Goal: Task Accomplishment & Management: Use online tool/utility

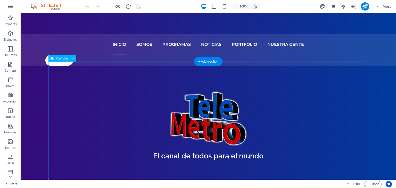
scroll to position [180, 0]
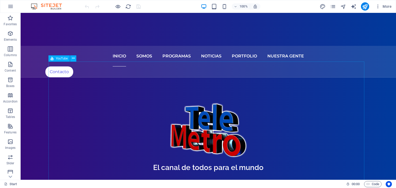
click at [58, 60] on span "YouTube" at bounding box center [62, 58] width 12 height 3
click at [62, 59] on span "YouTube" at bounding box center [62, 58] width 12 height 3
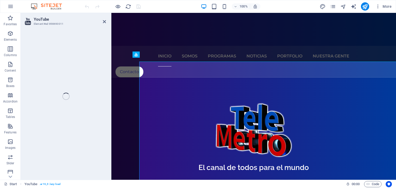
select select "ar16_9"
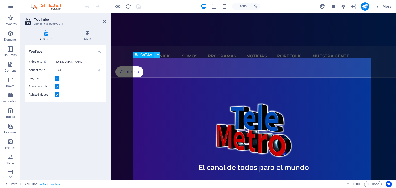
click at [157, 55] on icon at bounding box center [157, 54] width 3 height 5
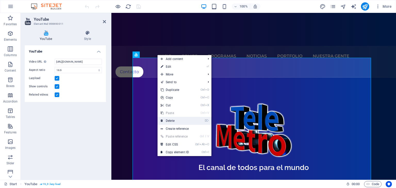
click at [173, 119] on link "⌦ Delete" at bounding box center [174, 121] width 35 height 8
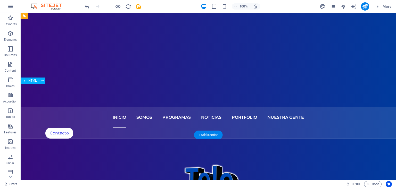
scroll to position [129, 0]
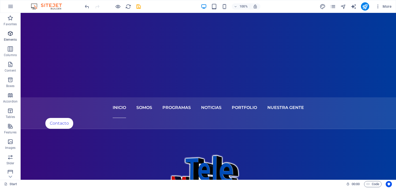
click at [14, 36] on span "Elements" at bounding box center [10, 36] width 21 height 12
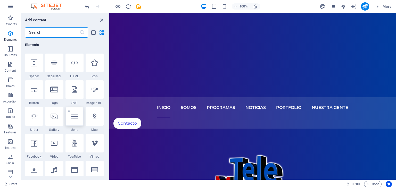
scroll to position [106, 0]
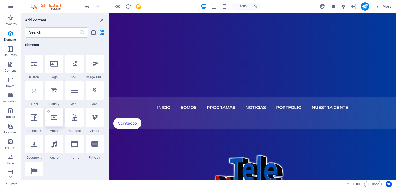
click at [53, 117] on icon at bounding box center [54, 117] width 7 height 7
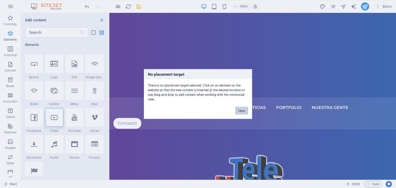
click at [238, 110] on button "Okay" at bounding box center [241, 111] width 13 height 8
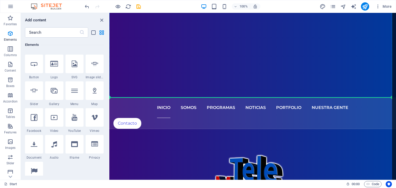
select select "%"
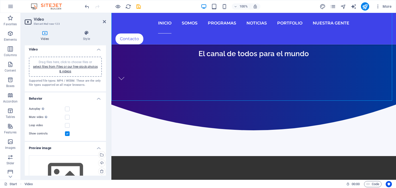
scroll to position [0, 0]
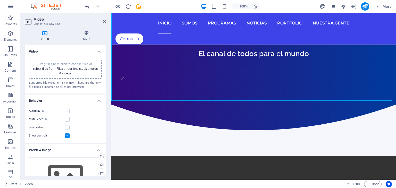
click at [68, 110] on label at bounding box center [67, 111] width 5 height 5
click at [0, 0] on input "Autoplay Autoplay is only available if muted is checked" at bounding box center [0, 0] width 0 height 0
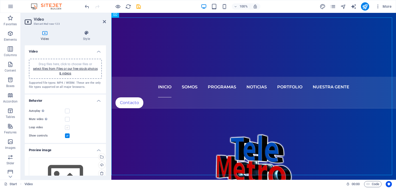
scroll to position [209, 0]
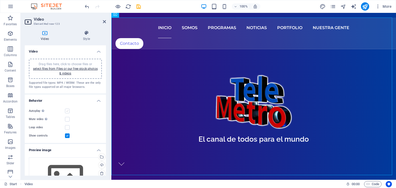
click at [67, 113] on label at bounding box center [67, 111] width 5 height 5
click at [0, 0] on input "Autoplay Autoplay is only available if muted is checked" at bounding box center [0, 0] width 0 height 0
click at [71, 68] on link "select files from Files or our free stock photos & videos" at bounding box center [65, 71] width 65 height 8
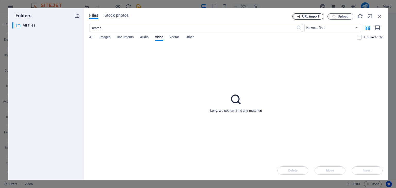
click at [306, 16] on span "URL import" at bounding box center [310, 16] width 17 height 3
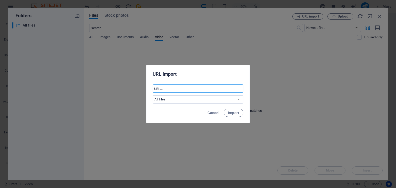
click at [169, 87] on input "text" at bounding box center [197, 88] width 91 height 8
paste input "https://streamunoapp.com/broadcaster/telemetro/live/player"
type input "https://streamunoapp.com/broadcaster/telemetro/live/player"
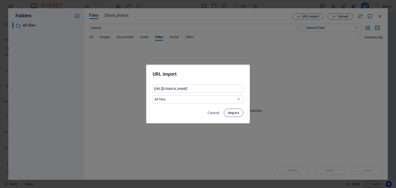
click at [233, 112] on span "Import" at bounding box center [233, 113] width 11 height 4
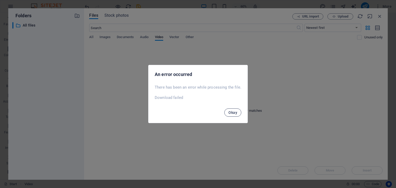
click at [232, 112] on span "Okay" at bounding box center [232, 112] width 9 height 4
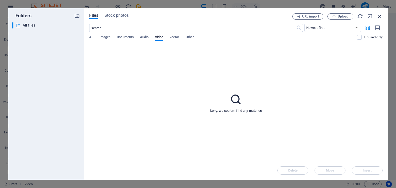
click at [380, 16] on icon "button" at bounding box center [380, 16] width 6 height 6
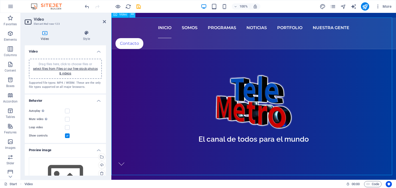
click at [134, 14] on button at bounding box center [132, 14] width 6 height 6
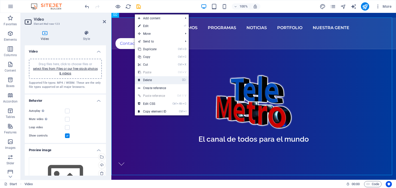
click at [153, 80] on link "⌦ Delete" at bounding box center [152, 80] width 35 height 8
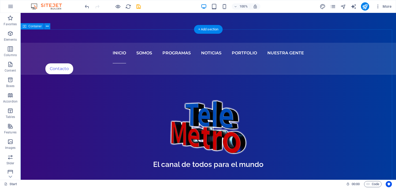
scroll to position [157, 0]
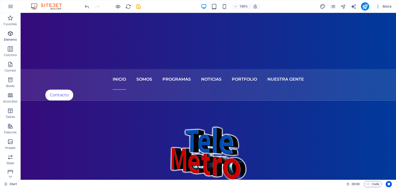
click at [6, 35] on span "Elements" at bounding box center [10, 36] width 21 height 12
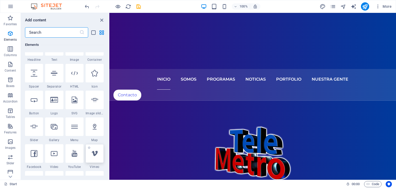
scroll to position [70, 0]
click at [75, 74] on icon at bounding box center [74, 73] width 7 height 7
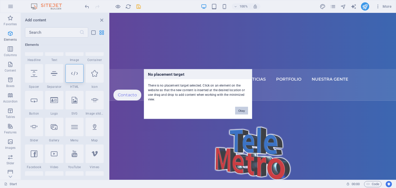
drag, startPoint x: 239, startPoint y: 110, endPoint x: 31, endPoint y: 69, distance: 211.8
click at [239, 110] on button "Okay" at bounding box center [241, 111] width 13 height 8
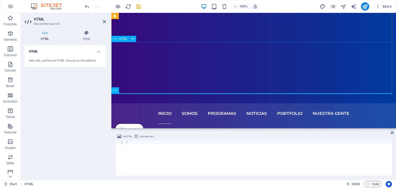
scroll to position [80, 0]
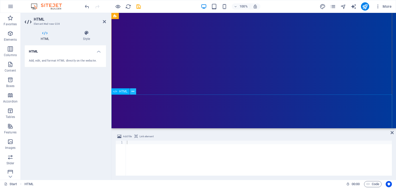
click at [134, 91] on icon at bounding box center [132, 91] width 3 height 5
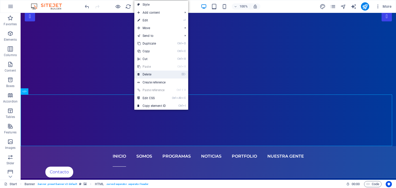
click at [151, 73] on link "⌦ Delete" at bounding box center [151, 75] width 35 height 8
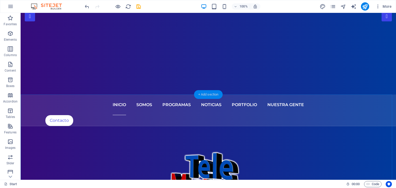
click at [215, 92] on div "+ Add section" at bounding box center [208, 94] width 29 height 9
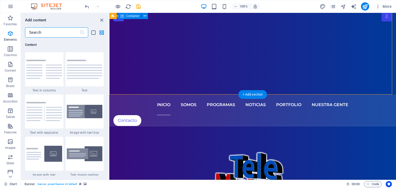
scroll to position [901, 0]
click at [10, 32] on icon "button" at bounding box center [10, 33] width 6 height 6
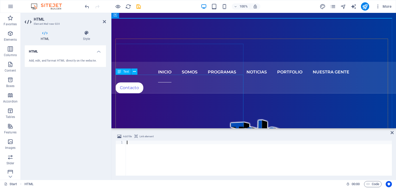
scroll to position [157, 0]
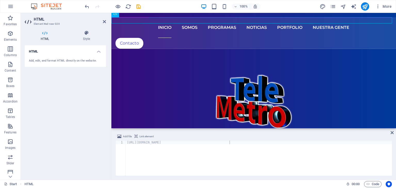
click at [36, 60] on div "Add, edit, and format HTML directly on the website." at bounding box center [65, 61] width 73 height 4
click at [45, 33] on icon at bounding box center [45, 32] width 40 height 5
click at [98, 52] on h4 "HTML" at bounding box center [65, 49] width 81 height 9
click at [40, 52] on h4 "HTML" at bounding box center [65, 51] width 81 height 12
click at [40, 57] on div "Add, edit, and format HTML directly on the website." at bounding box center [65, 61] width 81 height 13
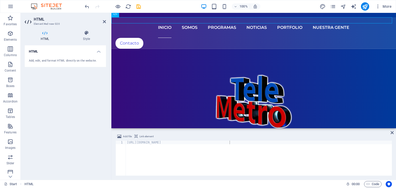
click at [40, 58] on div "Add, edit, and format HTML directly on the website." at bounding box center [65, 61] width 81 height 13
drag, startPoint x: 40, startPoint y: 58, endPoint x: 39, endPoint y: 61, distance: 2.9
click at [40, 59] on div "Add, edit, and format HTML directly on the website." at bounding box center [65, 61] width 81 height 13
click at [39, 61] on div "Add, edit, and format HTML directly on the website." at bounding box center [65, 61] width 73 height 4
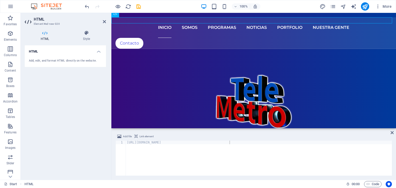
click at [39, 61] on div "Add, edit, and format HTML directly on the website." at bounding box center [65, 61] width 73 height 4
click at [40, 63] on div "Add, edit, and format HTML directly on the website." at bounding box center [65, 61] width 81 height 13
drag, startPoint x: 40, startPoint y: 63, endPoint x: 42, endPoint y: 48, distance: 15.5
click at [41, 52] on li "HTML Add, edit, and format HTML directly on the website." at bounding box center [65, 56] width 81 height 22
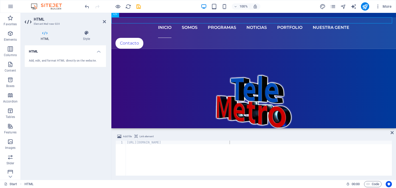
click at [45, 34] on icon at bounding box center [45, 32] width 40 height 5
click at [88, 61] on div "Add, edit, and format HTML directly on the website." at bounding box center [65, 61] width 73 height 4
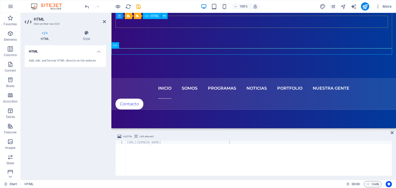
scroll to position [80, 0]
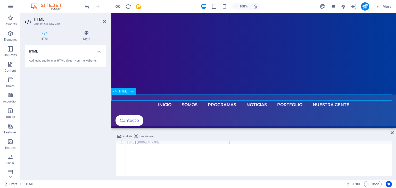
click at [45, 32] on icon at bounding box center [45, 32] width 40 height 5
click at [61, 60] on div "Add, edit, and format HTML directly on the website." at bounding box center [65, 61] width 73 height 4
click at [33, 50] on h4 "HTML" at bounding box center [65, 49] width 81 height 9
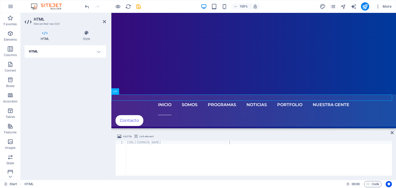
click at [32, 50] on h4 "HTML" at bounding box center [65, 51] width 81 height 12
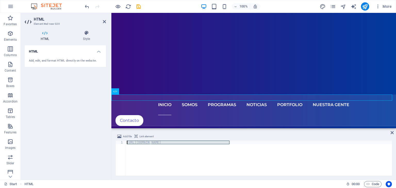
drag, startPoint x: 236, startPoint y: 145, endPoint x: 142, endPoint y: 138, distance: 94.2
click at [142, 138] on div "Add file Link element https://streamunoapp.com/broadcaster/telemetro/live/playe…" at bounding box center [253, 154] width 276 height 42
paste textarea "<iframe width="560" height="315" src="URL_DEL_VIDEO_DE_YOUTUBE" frameborder="0"…"
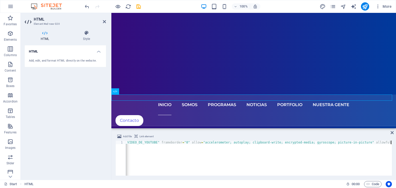
scroll to position [0, 87]
click at [142, 141] on div "< iframe width = "560" height = "315" src = "URL_DEL_VIDEO_DE_YOUTUBE" framebor…" at bounding box center [215, 162] width 353 height 42
drag, startPoint x: 193, startPoint y: 141, endPoint x: 234, endPoint y: 143, distance: 41.3
click at [234, 143] on div "< iframe width = "560" height = "315" src = "URL_DEL_VIDEO_DE_YOUTUBE" framebor…" at bounding box center [302, 161] width 353 height 41
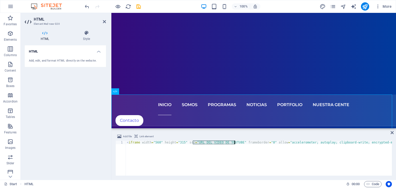
paste textarea "https://streamunoapp.com/broadcaster/telemetro/live/player"
type textarea "<iframe width="560" height="315" src=" https://streamunoapp.com/broadcaster/tel…"
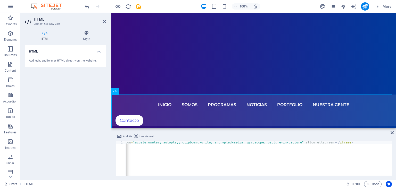
scroll to position [0, 147]
click at [312, 156] on div "< iframe width = "560" height = "315" src = " https://streamunoapp.com/broadcas…" at bounding box center [184, 161] width 413 height 41
drag, startPoint x: 391, startPoint y: 132, endPoint x: 370, endPoint y: 120, distance: 24.6
click at [391, 132] on icon at bounding box center [391, 133] width 3 height 4
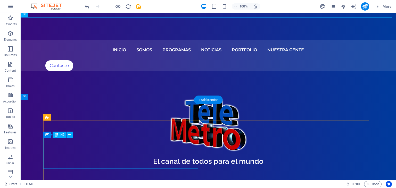
scroll to position [106, 0]
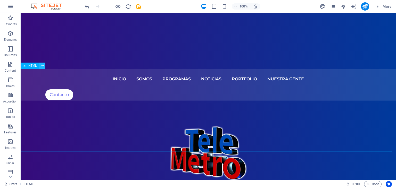
click at [43, 65] on icon at bounding box center [42, 65] width 3 height 5
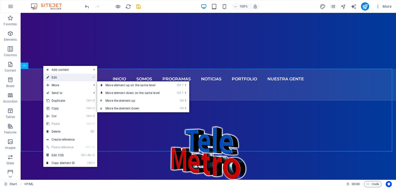
click at [52, 79] on link "⏎ Edit" at bounding box center [60, 78] width 35 height 8
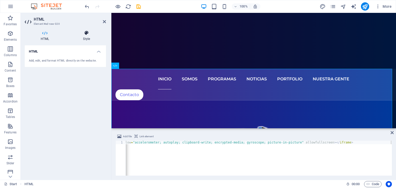
click at [86, 34] on icon at bounding box center [86, 32] width 39 height 5
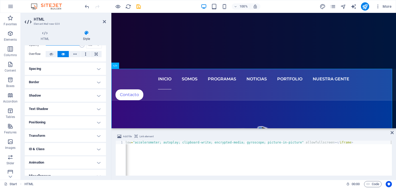
scroll to position [32, 0]
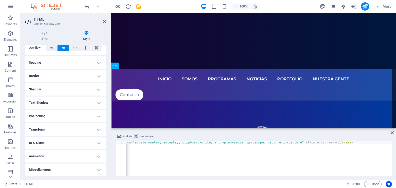
click at [84, 118] on h4 "Positioning" at bounding box center [65, 116] width 81 height 12
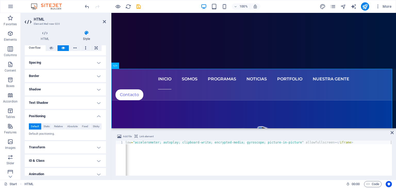
click at [53, 134] on p "Default positioning." at bounding box center [65, 134] width 73 height 4
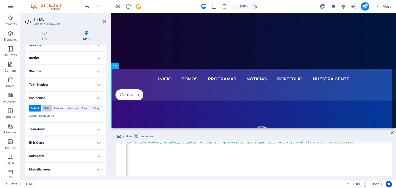
click at [47, 107] on span "Static" at bounding box center [47, 108] width 6 height 6
click at [37, 107] on span "Default" at bounding box center [35, 108] width 8 height 6
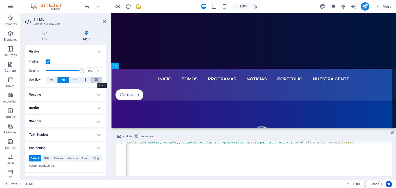
click at [95, 81] on icon at bounding box center [96, 80] width 3 height 6
click at [75, 79] on icon at bounding box center [75, 80] width 4 height 6
click at [96, 94] on h4 "Spacing" at bounding box center [65, 94] width 81 height 12
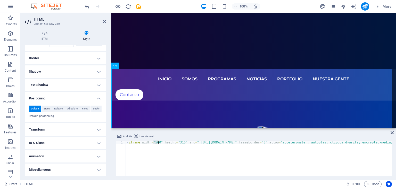
drag, startPoint x: 153, startPoint y: 142, endPoint x: 157, endPoint y: 142, distance: 4.4
click at [157, 142] on div "< iframe width = "560" height = "315" src = " https://streamunoapp.com/broadcas…" at bounding box center [332, 161] width 413 height 41
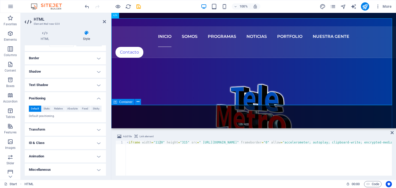
scroll to position [158, 0]
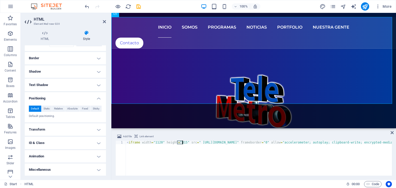
drag, startPoint x: 177, startPoint y: 142, endPoint x: 181, endPoint y: 142, distance: 4.4
click at [181, 142] on div "< iframe width = "1120" height = "315" src = " https://streamunoapp.com/broadca…" at bounding box center [333, 161] width 415 height 41
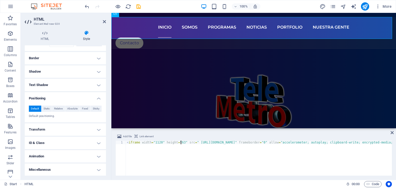
scroll to position [0, 4]
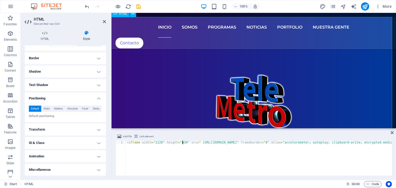
type textarea "<iframe width="1120" height="630" src=" https://streamunoapp.com/broadcaster/te…"
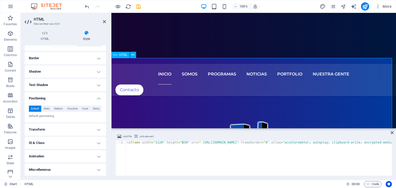
scroll to position [106, 0]
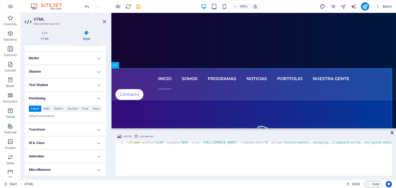
click at [392, 132] on icon at bounding box center [391, 133] width 3 height 4
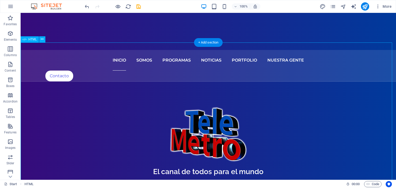
scroll to position [132, 0]
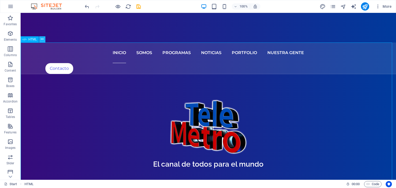
click at [42, 39] on icon at bounding box center [42, 39] width 3 height 5
click at [33, 39] on span "HTML" at bounding box center [32, 39] width 8 height 3
click at [43, 39] on icon at bounding box center [42, 39] width 3 height 5
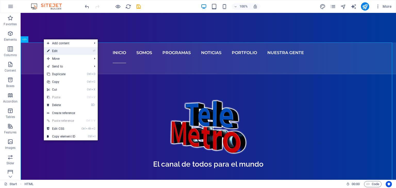
click at [57, 52] on link "⏎ Edit" at bounding box center [61, 51] width 35 height 8
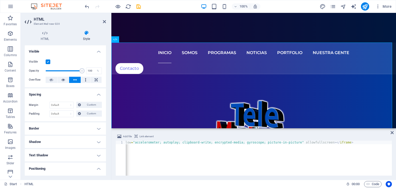
scroll to position [0, 149]
click at [135, 149] on div "< iframe width = "1120" height = "630" src = " https://streamunoapp.com/broadca…" at bounding box center [183, 161] width 415 height 41
paste textarea "justify-content: center; /* Centra el contenido horizontalmente */"
type textarea "<iframe width="1120" height="630" src=" https://streamunoapp.com/broadcaster/te…"
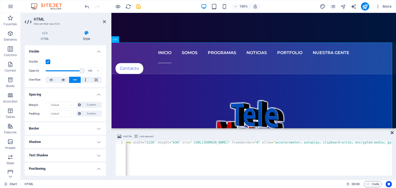
click at [392, 132] on icon at bounding box center [391, 133] width 3 height 4
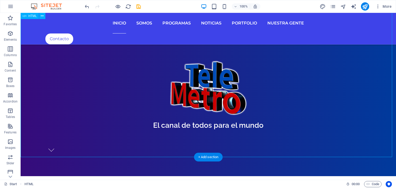
scroll to position [132, 0]
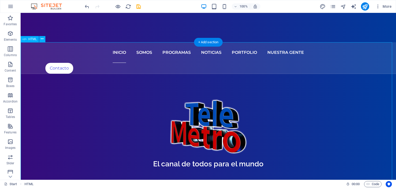
click at [35, 38] on span "HTML" at bounding box center [32, 39] width 8 height 3
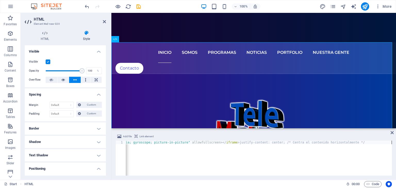
scroll to position [0, 264]
drag, startPoint x: 276, startPoint y: 142, endPoint x: 392, endPoint y: 151, distance: 116.4
click at [395, 150] on div "Add file Link element <iframe width="1120" height="630" src=" https://streamuno…" at bounding box center [253, 154] width 284 height 50
click at [299, 142] on div "< iframe width = "1120" height = "630" src = " https://streamunoapp.com/broadca…" at bounding box center [333, 161] width 415 height 41
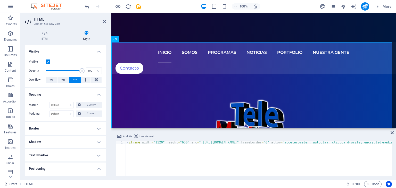
type textarea "<iframe width="1120" height="630" src=" https://streamunoapp.com/broadcaster/te…"
click at [269, 158] on div "< iframe width = "1120" height = "630" src = " https://streamunoapp.com/broadca…" at bounding box center [366, 161] width 529 height 41
click at [324, 166] on div "< iframe width = "1120" height = "630" src = " https://streamunoapp.com/broadca…" at bounding box center [390, 161] width 529 height 41
click at [392, 132] on icon at bounding box center [391, 133] width 3 height 4
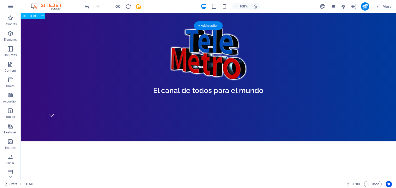
scroll to position [107, 0]
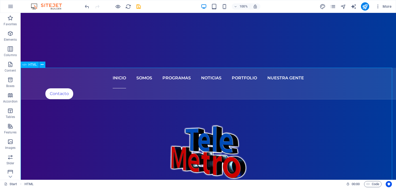
click at [32, 64] on span "HTML" at bounding box center [32, 64] width 8 height 3
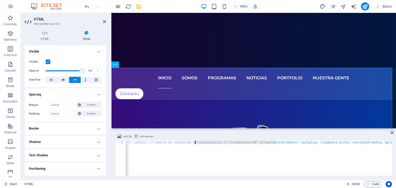
scroll to position [0, 264]
drag, startPoint x: 276, startPoint y: 142, endPoint x: 182, endPoint y: 141, distance: 94.0
click at [182, 141] on div "< iframe width = "1120" height = "630" src = " https://streamunoapp.com/broadca…" at bounding box center [126, 161] width 529 height 41
click at [217, 155] on div "< iframe width = "1120" height = "630" src = " https://streamunoapp.com/broadca…" at bounding box center [126, 161] width 529 height 41
drag, startPoint x: 296, startPoint y: 175, endPoint x: 269, endPoint y: 173, distance: 27.1
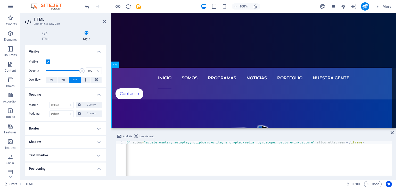
click at [269, 173] on div "Add file Link element <iframe width="1120" height="630" src=" https://streamuno…" at bounding box center [253, 154] width 284 height 50
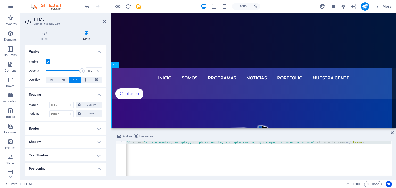
drag, startPoint x: 133, startPoint y: 142, endPoint x: 239, endPoint y: 158, distance: 107.5
click at [248, 146] on div "< iframe width = "1120" height = "630" src = " https://streamunoapp.com/broadca…" at bounding box center [126, 161] width 529 height 41
click at [274, 146] on div "< iframe width = "1120" height = "630" src = " https://streamunoapp.com/broadca…" at bounding box center [259, 158] width 266 height 35
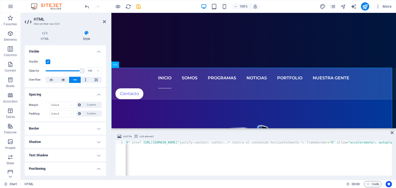
scroll to position [0, 0]
click at [342, 142] on div "< iframe width = "1120" height = "630" src = " https://streamunoapp.com/broadca…" at bounding box center [390, 161] width 529 height 41
click at [368, 142] on div "< iframe width = "1120" height = "630" src = " https://streamunoapp.com/broadca…" at bounding box center [369, 161] width 486 height 41
drag, startPoint x: 310, startPoint y: 141, endPoint x: 324, endPoint y: 156, distance: 20.8
click at [310, 141] on div "< iframe width = "1120" height = "630" src = " https://streamunoapp.com/broadca…" at bounding box center [339, 161] width 427 height 41
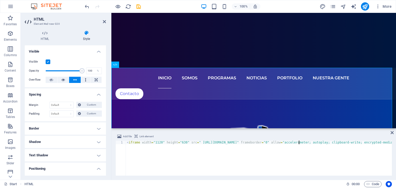
scroll to position [0, 14]
click at [139, 142] on div "< iframe width = "1120" height = "630" src = " https://streamunoapp.com/broadca…" at bounding box center [334, 161] width 417 height 41
paste textarea "justify-content: center; /* Centra el contenido horizontalmente */"
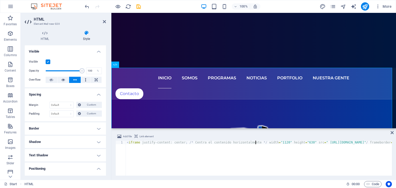
click at [232, 163] on div "< iframe justify-content: center ; /* Centra el contenido horizontalmente */ wi…" at bounding box center [392, 161] width 533 height 41
type textarea "<iframe justify-content: center; /* Centra el contenido horizontalmente */ widt…"
click at [136, 136] on icon at bounding box center [136, 136] width 4 height 6
click at [392, 132] on icon at bounding box center [391, 133] width 3 height 4
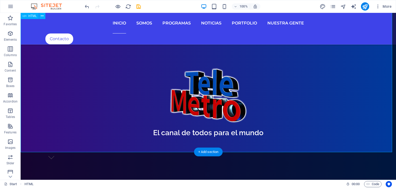
scroll to position [133, 0]
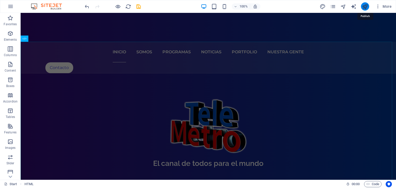
click at [363, 8] on icon "publish" at bounding box center [365, 7] width 6 height 6
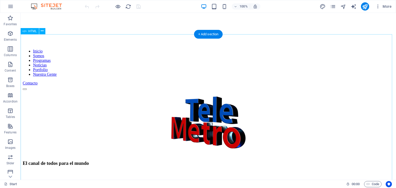
scroll to position [129, 0]
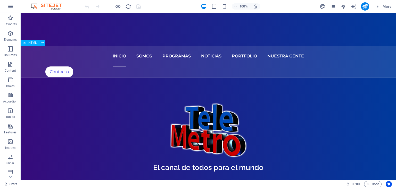
click at [32, 43] on span "HTML" at bounding box center [32, 42] width 8 height 3
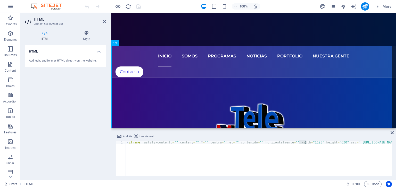
drag, startPoint x: 299, startPoint y: 142, endPoint x: 305, endPoint y: 142, distance: 6.4
drag, startPoint x: 321, startPoint y: 141, endPoint x: 326, endPoint y: 142, distance: 4.8
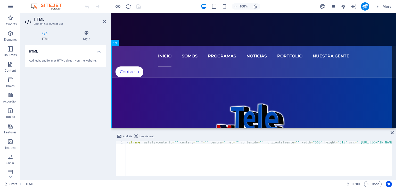
scroll to position [0, 298]
type textarea "<iframe justify-content:="" center;="" *="" centra="" el="" contenido="" horizo…"
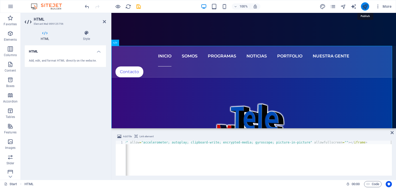
click at [365, 7] on icon "publish" at bounding box center [365, 7] width 6 height 6
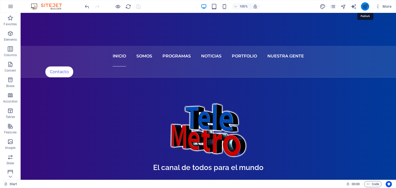
click at [365, 7] on icon "publish" at bounding box center [365, 7] width 6 height 6
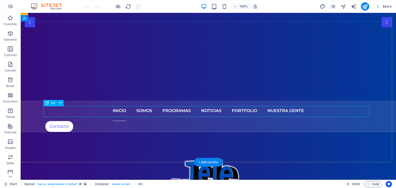
scroll to position [103, 0]
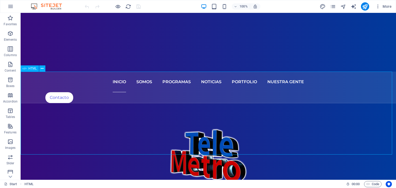
click at [35, 70] on span "HTML" at bounding box center [32, 68] width 8 height 3
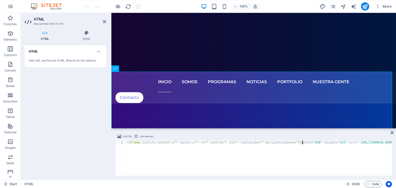
drag, startPoint x: 299, startPoint y: 142, endPoint x: 302, endPoint y: 142, distance: 3.1
drag, startPoint x: 302, startPoint y: 142, endPoint x: 299, endPoint y: 142, distance: 3.1
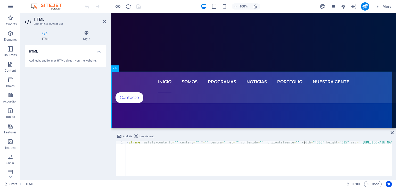
scroll to position [0, 14]
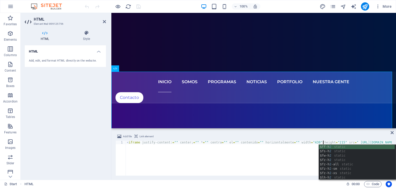
scroll to position [0, 298]
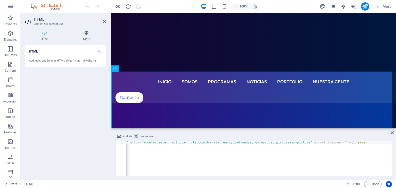
click at [303, 146] on div "< iframe justify-content: = "" center ; = "" * = "" centra = "" el = "" conteni…" at bounding box center [109, 161] width 564 height 41
type textarea "<iframe justify-content:="" center;="" *="" centra="" el="" contenido="" horizo…"
click at [364, 4] on icon "publish" at bounding box center [365, 7] width 6 height 6
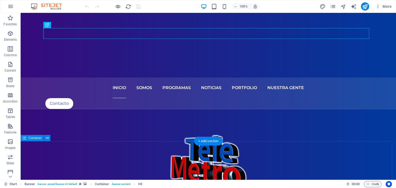
scroll to position [103, 0]
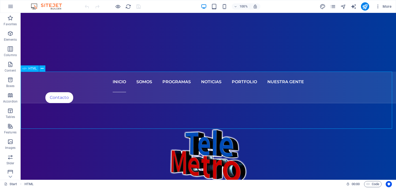
click at [31, 68] on span "HTML" at bounding box center [32, 68] width 8 height 3
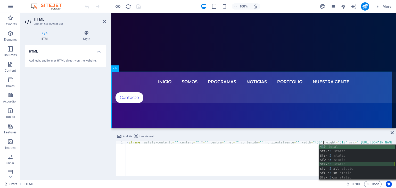
scroll to position [0, 16]
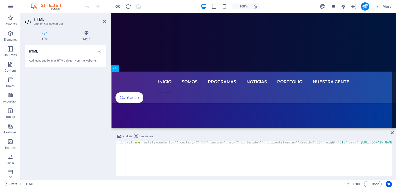
drag, startPoint x: 299, startPoint y: 142, endPoint x: 303, endPoint y: 142, distance: 4.6
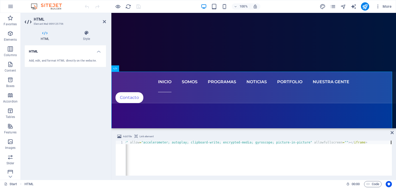
click at [331, 154] on div "< iframe justify-content: = "" center ; = "" * = "" centra = "" el = "" conteni…" at bounding box center [109, 161] width 564 height 41
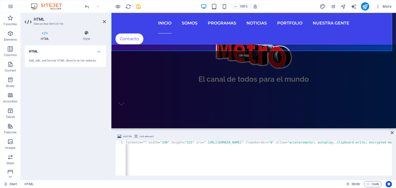
scroll to position [0, 0]
drag, startPoint x: 302, startPoint y: 142, endPoint x: 299, endPoint y: 142, distance: 3.1
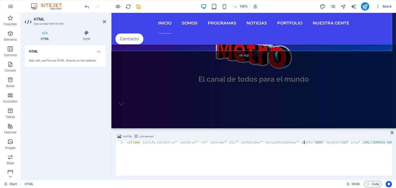
scroll to position [0, 14]
drag, startPoint x: 322, startPoint y: 141, endPoint x: 326, endPoint y: 141, distance: 3.9
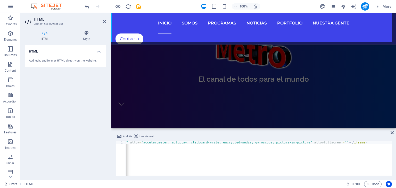
scroll to position [0, 298]
click at [321, 154] on div "< iframe justify-content: = "" center ; = "" * = "" centra = "" el = "" conteni…" at bounding box center [109, 161] width 564 height 41
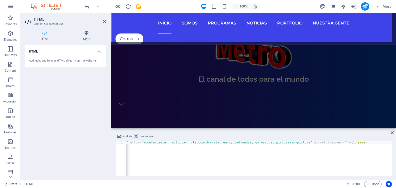
scroll to position [0, 298]
click at [306, 157] on div "< iframe justify-content: = "" center ; = "" * = "" centra = "" el = "" conteni…" at bounding box center [109, 161] width 564 height 41
type textarea "<iframe justify-content:="" center;="" *="" centra="" el="" contenido="" horizo…"
click at [366, 7] on icon "publish" at bounding box center [365, 7] width 6 height 6
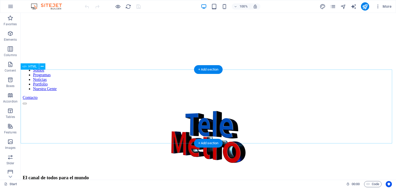
scroll to position [129, 0]
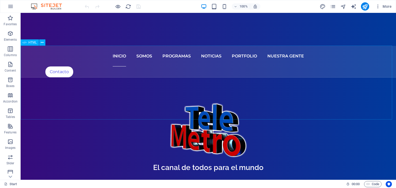
click at [32, 44] on span "HTML" at bounding box center [32, 42] width 8 height 3
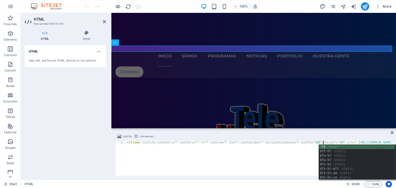
scroll to position [0, 16]
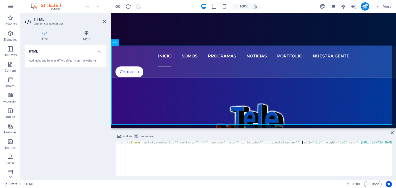
type textarea "<iframe justify-content:="" center;="" *="" centra="" el="" contenido="" horizo…"
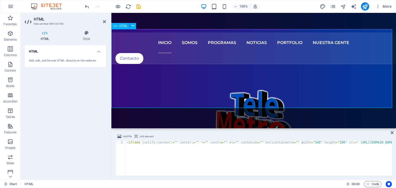
scroll to position [129, 0]
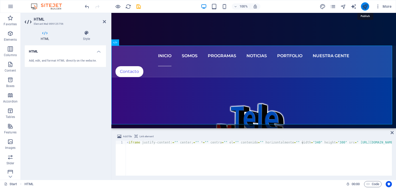
click at [367, 6] on icon "publish" at bounding box center [365, 7] width 6 height 6
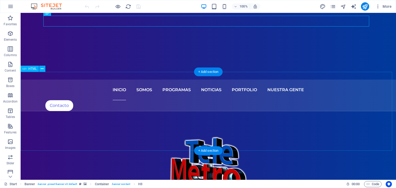
scroll to position [103, 0]
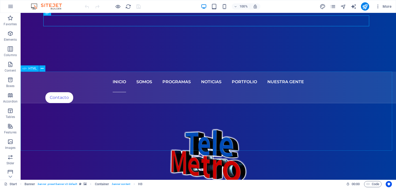
click at [32, 70] on span "HTML" at bounding box center [32, 68] width 8 height 3
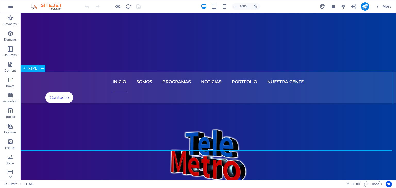
click at [32, 70] on span "HTML" at bounding box center [32, 68] width 8 height 3
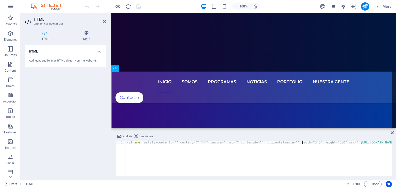
type textarea "<iframe justify-content:="" center;="" *="" centra="" el="" contenido="" horizo…"
click at [367, 7] on icon "publish" at bounding box center [365, 7] width 6 height 6
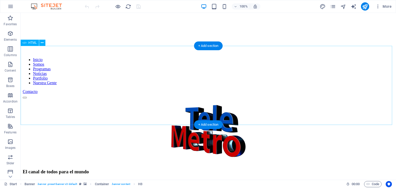
scroll to position [129, 0]
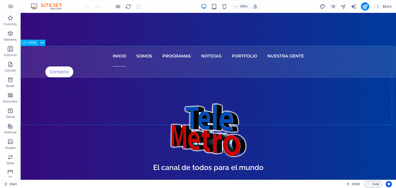
click at [31, 41] on span "HTML" at bounding box center [32, 42] width 8 height 3
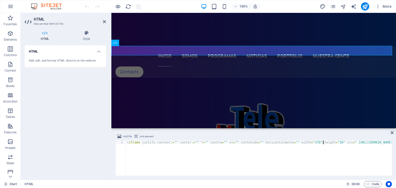
scroll to position [0, 16]
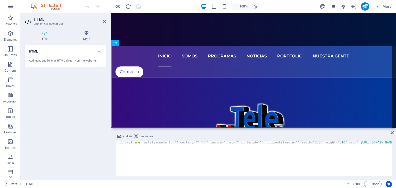
type textarea "<iframe justify-content:="" center;="" *="" centra="" el="" contenido="" horizo…"
click at [365, 6] on icon "publish" at bounding box center [365, 7] width 6 height 6
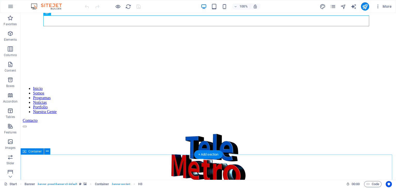
scroll to position [103, 0]
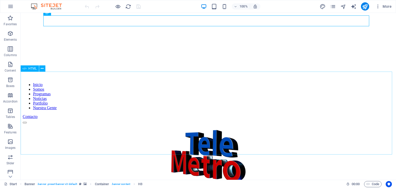
click at [33, 69] on span "HTML" at bounding box center [32, 68] width 8 height 3
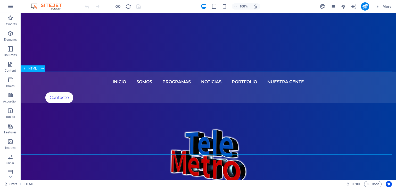
click at [33, 69] on span "HTML" at bounding box center [32, 68] width 8 height 3
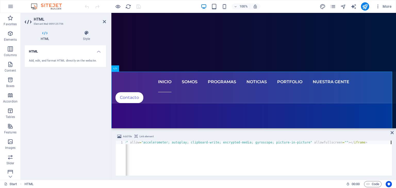
click at [325, 158] on div "< iframe justify-content: = "" center ; = "" * = "" centra = "" el = "" conteni…" at bounding box center [109, 161] width 564 height 41
type textarea "<iframe justify-content:="" center;="" *="" centra="" el="" contenido="" horizo…"
click at [364, 7] on icon "publish" at bounding box center [365, 7] width 6 height 6
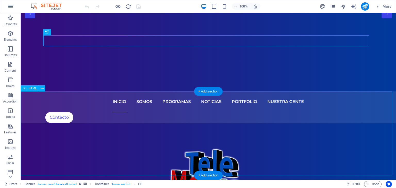
scroll to position [129, 0]
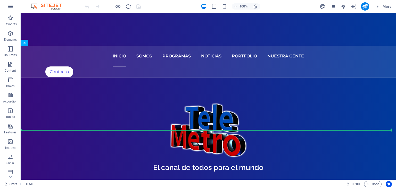
drag, startPoint x: 49, startPoint y: 54, endPoint x: 50, endPoint y: 138, distance: 83.2
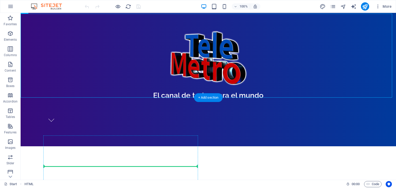
scroll to position [231, 0]
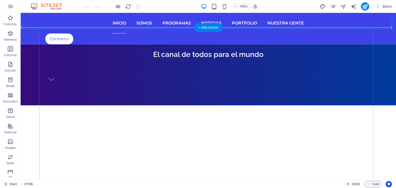
drag, startPoint x: 49, startPoint y: 56, endPoint x: 66, endPoint y: 60, distance: 17.4
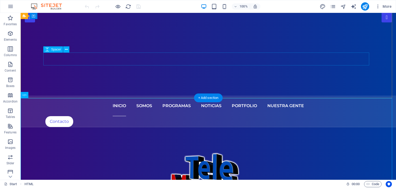
scroll to position [76, 0]
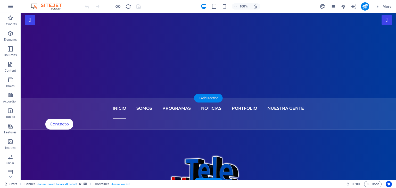
click at [201, 95] on div "+ Add section" at bounding box center [208, 98] width 29 height 9
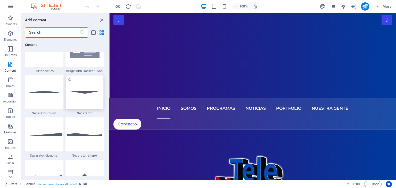
scroll to position [1210, 0]
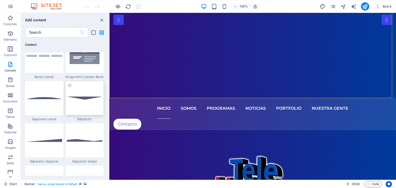
click at [84, 97] on img at bounding box center [85, 98] width 36 height 3
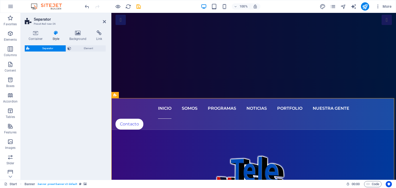
select select "rem"
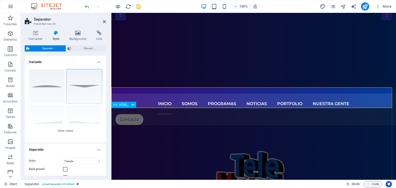
scroll to position [77, 0]
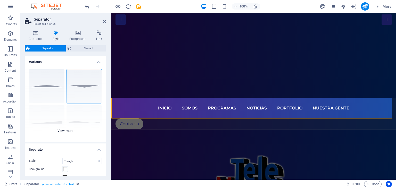
click at [42, 87] on div "Circle Default Diagonal Polygon 1 Polygon 2 Square Zigzag" at bounding box center [65, 103] width 81 height 77
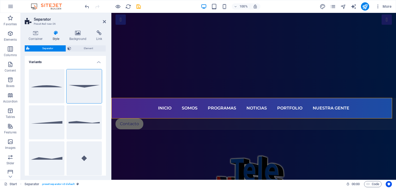
click at [42, 87] on button "Circle" at bounding box center [47, 86] width 36 height 34
select select "circle"
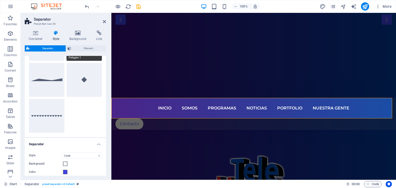
scroll to position [0, 0]
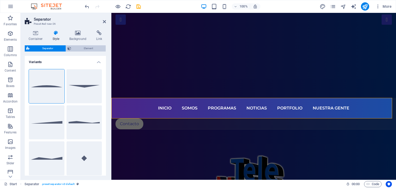
click at [93, 48] on span "Element" at bounding box center [88, 48] width 31 height 6
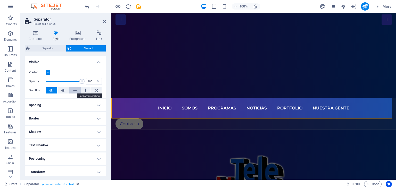
click at [77, 89] on button at bounding box center [75, 90] width 12 height 6
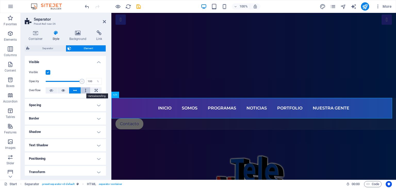
click at [85, 90] on icon at bounding box center [86, 90] width 2 height 6
click at [87, 90] on button at bounding box center [86, 90] width 10 height 6
click at [95, 90] on icon at bounding box center [96, 90] width 3 height 6
click at [63, 90] on icon at bounding box center [63, 90] width 4 height 6
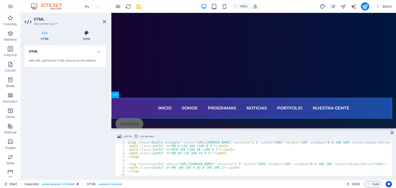
click at [83, 35] on icon at bounding box center [86, 32] width 39 height 5
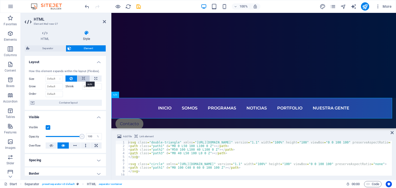
click at [83, 78] on icon at bounding box center [84, 78] width 4 height 6
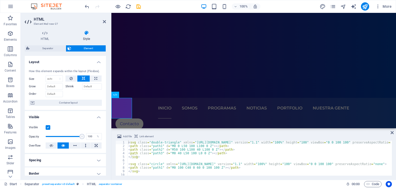
click at [83, 78] on icon at bounding box center [84, 78] width 4 height 6
click at [72, 78] on button at bounding box center [71, 78] width 12 height 6
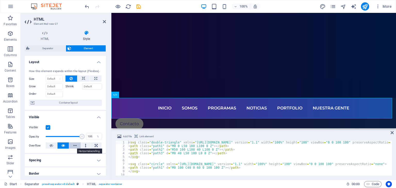
click at [76, 144] on button at bounding box center [75, 145] width 12 height 6
click at [86, 147] on button at bounding box center [86, 145] width 10 height 6
click at [95, 145] on icon at bounding box center [96, 145] width 3 height 6
click at [66, 145] on button at bounding box center [63, 145] width 12 height 6
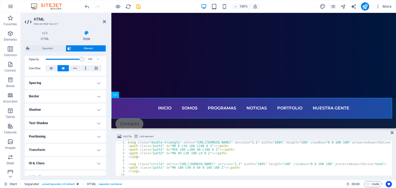
scroll to position [98, 0]
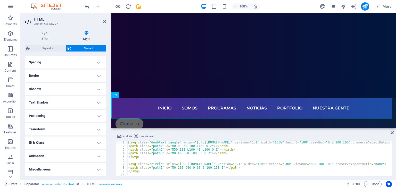
click at [74, 116] on h4 "Positioning" at bounding box center [65, 116] width 81 height 12
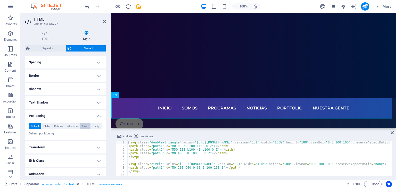
click at [82, 125] on span "Fixed" at bounding box center [85, 126] width 6 height 6
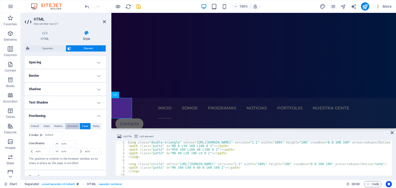
click at [73, 124] on span "Absolute" at bounding box center [72, 126] width 10 height 6
click at [61, 123] on span "Relative" at bounding box center [58, 126] width 8 height 6
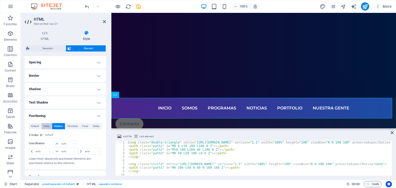
click at [47, 123] on span "Static" at bounding box center [47, 126] width 6 height 6
click at [38, 124] on span "Default" at bounding box center [35, 126] width 8 height 6
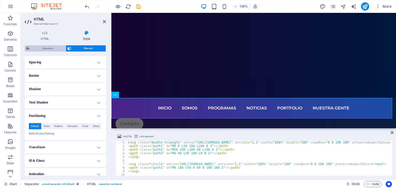
click at [49, 49] on span "Separator" at bounding box center [47, 48] width 33 height 6
select select "circle"
select select "rem"
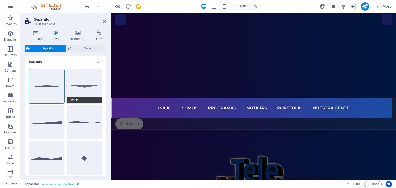
click at [71, 89] on button "Default" at bounding box center [84, 86] width 36 height 34
select select "triangle"
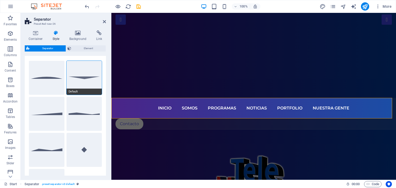
scroll to position [1, 0]
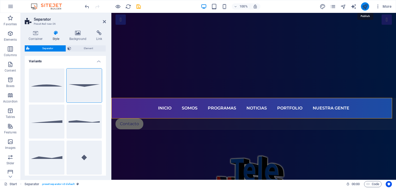
click at [365, 5] on icon "publish" at bounding box center [365, 7] width 6 height 6
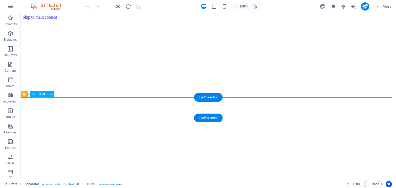
scroll to position [77, 0]
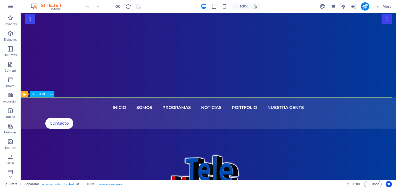
click at [38, 94] on span "HTML" at bounding box center [41, 94] width 8 height 3
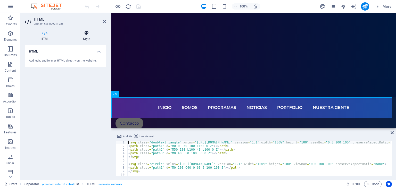
click at [84, 35] on icon at bounding box center [86, 32] width 39 height 5
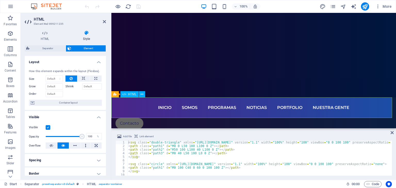
click at [116, 94] on icon at bounding box center [114, 94] width 3 height 6
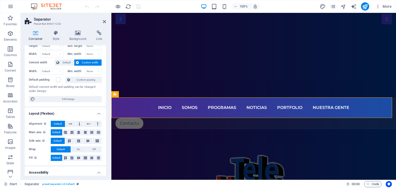
scroll to position [0, 0]
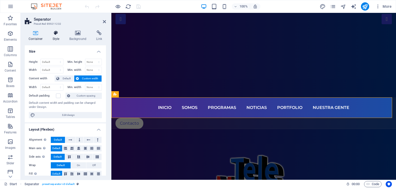
click at [59, 33] on icon at bounding box center [56, 32] width 15 height 5
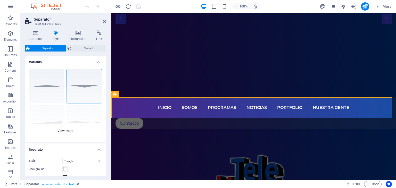
click at [47, 88] on div "Circle Default Diagonal Polygon 1 Polygon 2 Square Zigzag" at bounding box center [65, 103] width 81 height 77
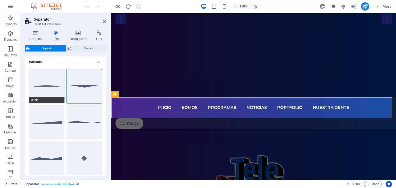
click at [47, 98] on span "Circle" at bounding box center [47, 100] width 36 height 6
select select "circle"
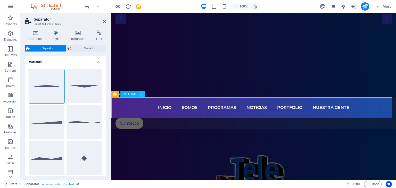
click at [140, 96] on icon at bounding box center [141, 94] width 3 height 5
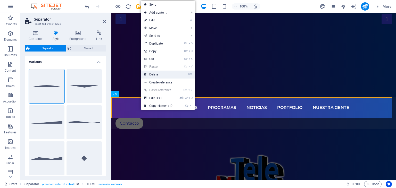
click at [156, 72] on link "⌦ Delete" at bounding box center [158, 75] width 35 height 8
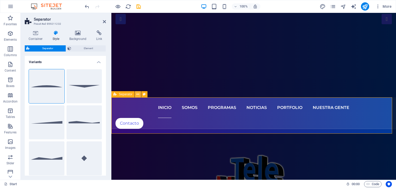
click at [139, 94] on icon at bounding box center [137, 94] width 3 height 5
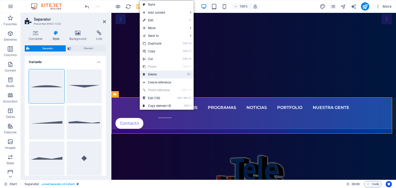
click at [151, 73] on link "⌦ Delete" at bounding box center [157, 75] width 35 height 8
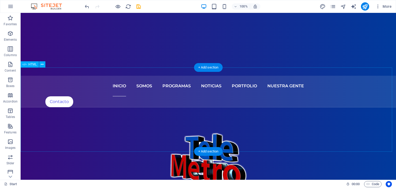
scroll to position [52, 0]
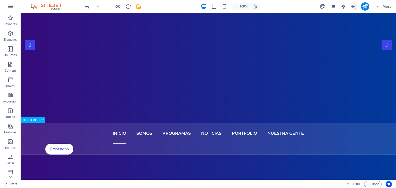
click at [29, 120] on span "HTML" at bounding box center [32, 119] width 8 height 3
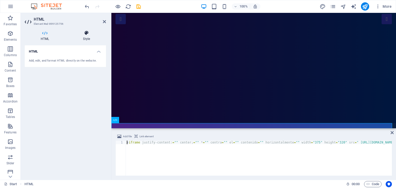
click at [84, 33] on icon at bounding box center [86, 32] width 39 height 5
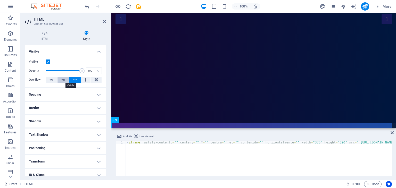
click at [63, 80] on icon at bounding box center [63, 80] width 4 height 6
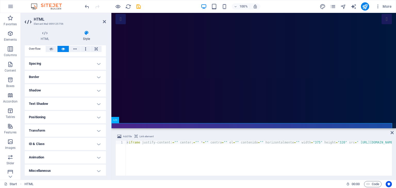
scroll to position [32, 0]
click at [71, 114] on h4 "Positioning" at bounding box center [65, 116] width 81 height 12
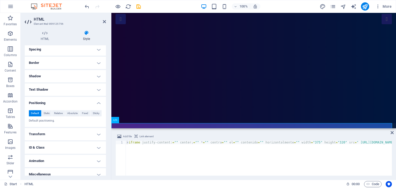
scroll to position [50, 0]
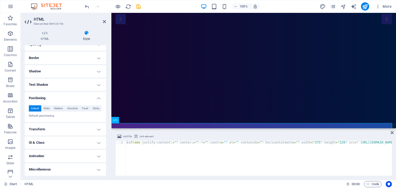
click at [67, 116] on p "Default positioning." at bounding box center [65, 116] width 73 height 4
click at [47, 116] on p "Default positioning." at bounding box center [65, 116] width 73 height 4
click at [99, 142] on h4 "ID & Class" at bounding box center [65, 142] width 81 height 12
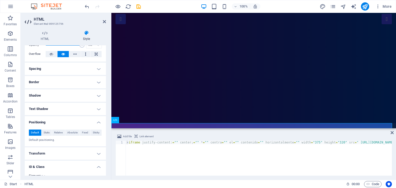
scroll to position [0, 0]
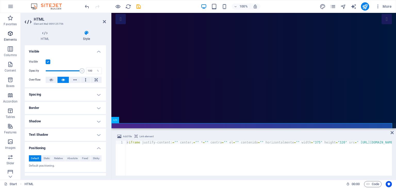
click at [13, 32] on icon "button" at bounding box center [10, 33] width 6 height 6
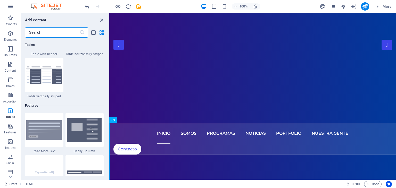
scroll to position [1960, 0]
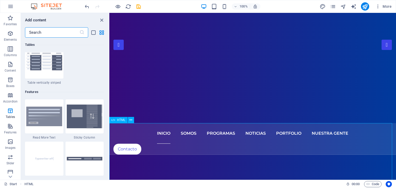
click at [118, 120] on span "HTML" at bounding box center [121, 119] width 8 height 3
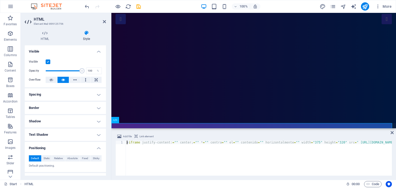
paste textarea "<div style="text-align: center;">"
click at [390, 142] on div "< div style = "text-align: center;" > < iframe justify-content: = "" center ; =…" at bounding box center [79, 161] width 623 height 41
paste textarea "</div>"
type textarea "<div style="text-align: center;"><iframe justify-content:="" center;="" *="" ce…"
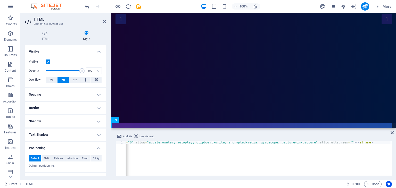
scroll to position [0, 368]
click at [367, 4] on icon "publish" at bounding box center [365, 7] width 6 height 6
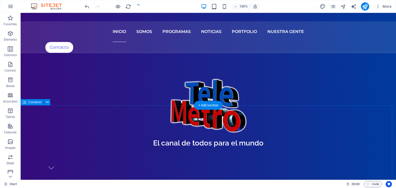
scroll to position [155, 0]
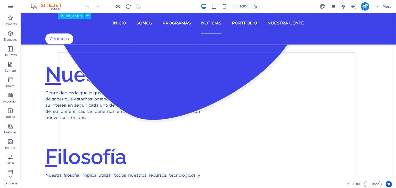
scroll to position [721, 0]
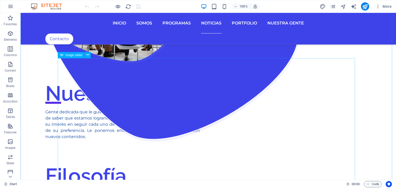
click at [79, 56] on span "Image slider" at bounding box center [73, 55] width 17 height 3
click at [88, 56] on icon at bounding box center [87, 54] width 3 height 5
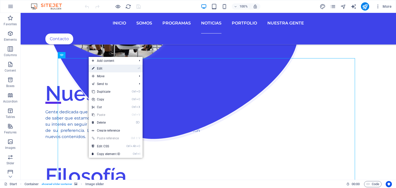
click at [100, 68] on link "⏎ Edit" at bounding box center [106, 69] width 35 height 8
select select "ms"
select select "s"
select select "progressive"
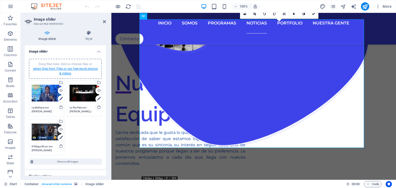
click at [67, 68] on link "select files from Files or our free stock photos & videos" at bounding box center [65, 71] width 65 height 8
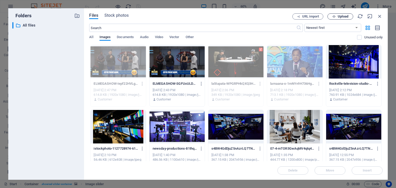
click at [338, 16] on span "Upload" at bounding box center [342, 16] width 11 height 3
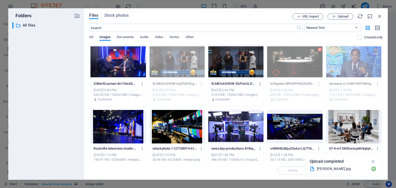
click at [126, 65] on div at bounding box center [117, 61] width 55 height 33
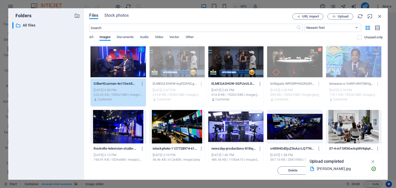
click at [132, 60] on div "1" at bounding box center [117, 61] width 55 height 33
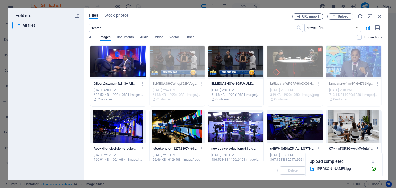
click at [132, 60] on div at bounding box center [117, 61] width 55 height 33
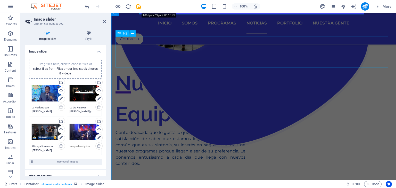
scroll to position [636, 0]
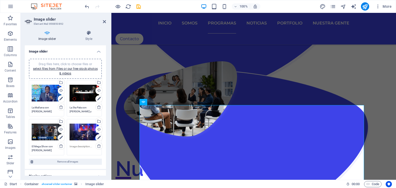
click at [80, 145] on textarea at bounding box center [85, 148] width 30 height 8
type textarea "[PERSON_NAME] y Más con [PERSON_NAME]"
click at [107, 96] on div "Image slider Style Image slider Drag files here, click to choose files or selec…" at bounding box center [65, 102] width 89 height 153
click at [104, 22] on icon at bounding box center [104, 22] width 3 height 4
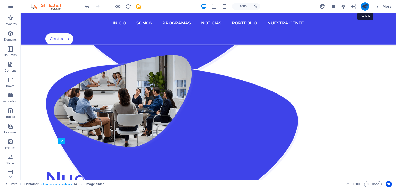
click at [367, 6] on icon "publish" at bounding box center [365, 7] width 6 height 6
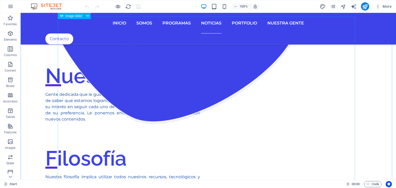
scroll to position [695, 0]
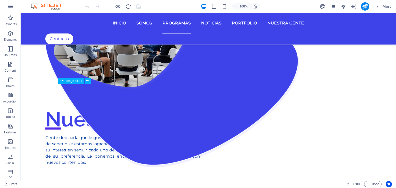
click at [76, 82] on span "Image slider" at bounding box center [73, 80] width 17 height 3
select select "ms"
select select "s"
select select "progressive"
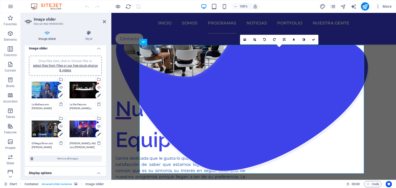
scroll to position [0, 0]
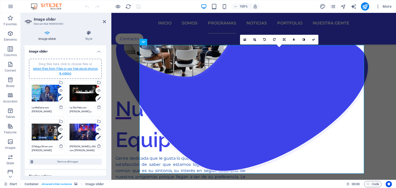
click at [67, 70] on link "select files from Files or our free stock photos & videos" at bounding box center [65, 71] width 65 height 8
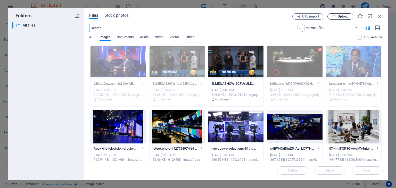
click at [342, 16] on span "Upload" at bounding box center [342, 16] width 11 height 3
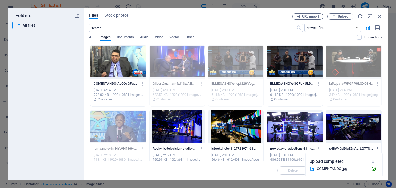
click at [123, 64] on div at bounding box center [117, 61] width 55 height 33
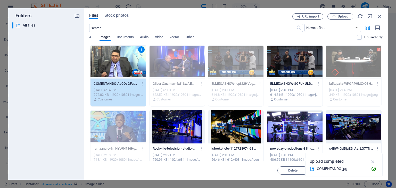
click at [123, 64] on div "1" at bounding box center [117, 61] width 55 height 33
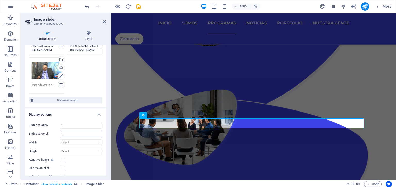
scroll to position [103, 0]
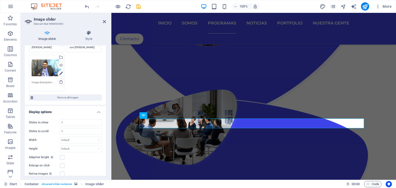
click at [42, 82] on textarea at bounding box center [47, 84] width 30 height 8
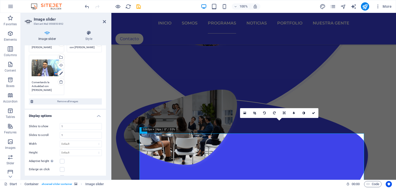
click at [52, 86] on textarea "Comentando la Actualidad con Felix Díaz" at bounding box center [47, 86] width 30 height 12
type textarea "Comentando la Actualidad con [PERSON_NAME]"
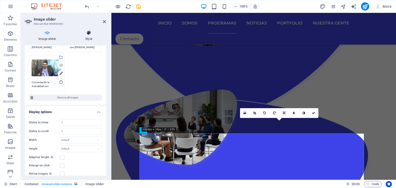
click at [105, 31] on icon at bounding box center [89, 32] width 34 height 5
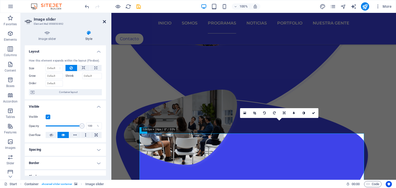
click at [105, 21] on icon at bounding box center [104, 22] width 3 height 4
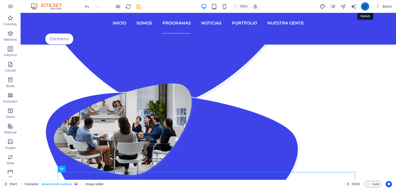
click at [364, 4] on icon "publish" at bounding box center [365, 7] width 6 height 6
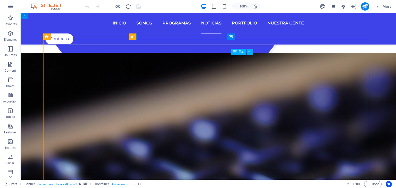
scroll to position [953, 0]
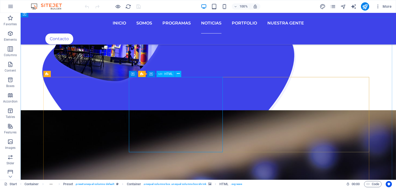
click at [165, 74] on span "HTML" at bounding box center [168, 73] width 8 height 3
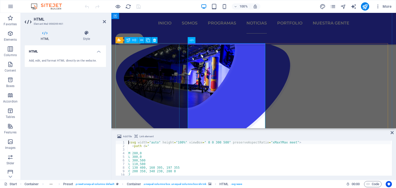
scroll to position [902, 0]
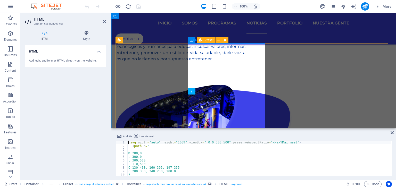
click at [207, 41] on span "Preset" at bounding box center [208, 40] width 9 height 3
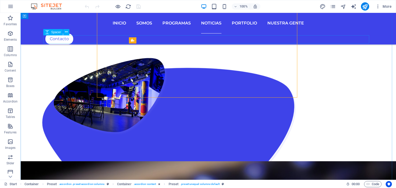
scroll to position [987, 0]
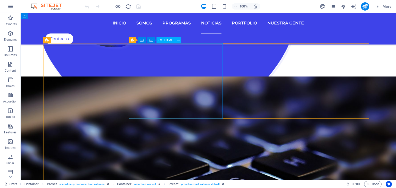
click at [177, 41] on icon at bounding box center [178, 40] width 3 height 5
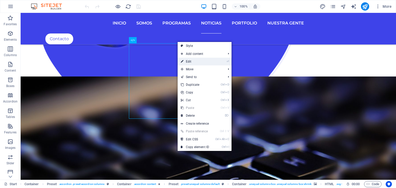
click at [202, 61] on link "⏎ Edit" at bounding box center [194, 62] width 35 height 8
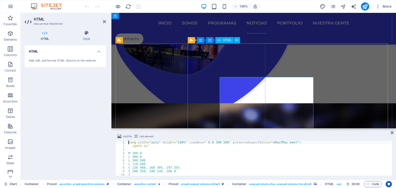
scroll to position [902, 0]
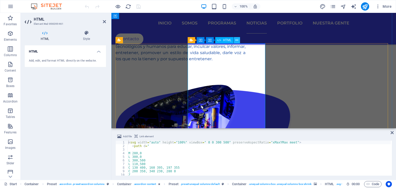
click at [235, 40] on icon at bounding box center [236, 40] width 3 height 5
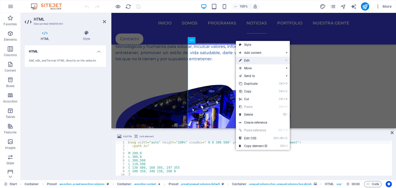
click at [249, 61] on link "⏎ Edit" at bounding box center [253, 61] width 35 height 8
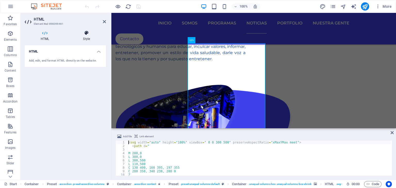
click at [85, 33] on icon at bounding box center [86, 32] width 39 height 5
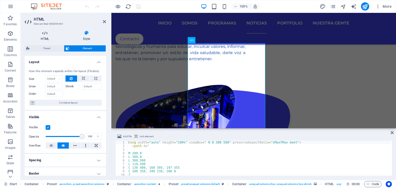
click at [48, 34] on icon at bounding box center [45, 32] width 40 height 5
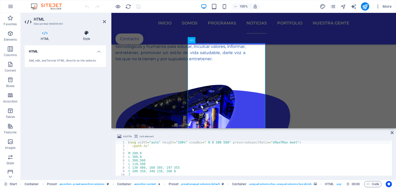
click at [89, 32] on icon at bounding box center [86, 32] width 39 height 5
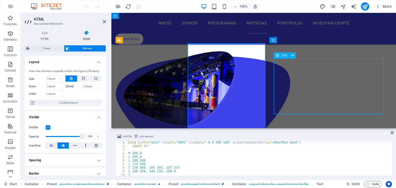
scroll to position [987, 0]
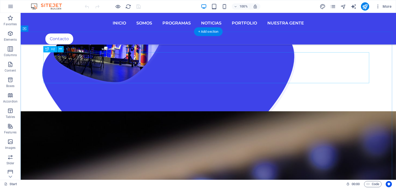
scroll to position [961, 0]
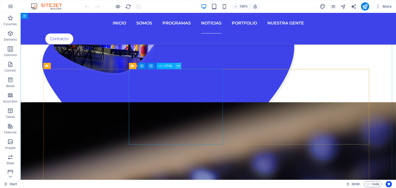
click at [177, 65] on icon at bounding box center [178, 65] width 3 height 5
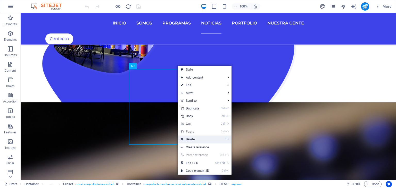
click at [196, 138] on link "⌦ Delete" at bounding box center [194, 139] width 35 height 8
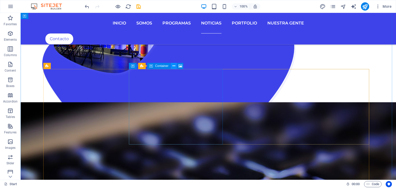
click at [173, 65] on icon at bounding box center [173, 65] width 3 height 5
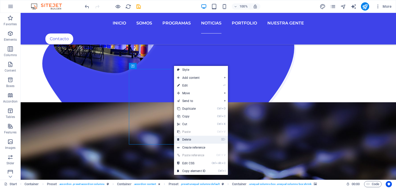
click at [190, 137] on link "⌦ Delete" at bounding box center [191, 140] width 35 height 8
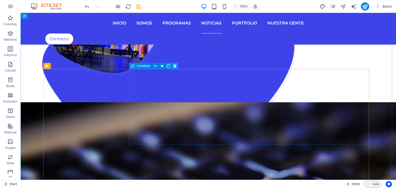
click at [174, 66] on icon at bounding box center [174, 65] width 3 height 5
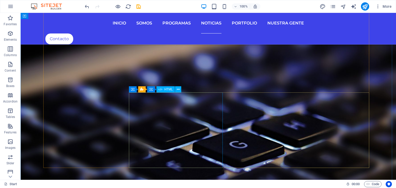
scroll to position [1038, 0]
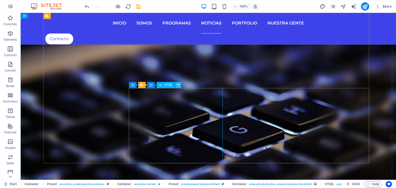
click at [179, 86] on icon at bounding box center [178, 84] width 3 height 5
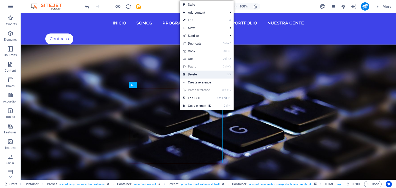
click at [189, 76] on link "⌦ Delete" at bounding box center [197, 75] width 35 height 8
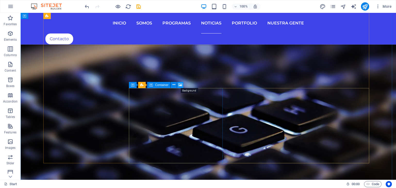
drag, startPoint x: 180, startPoint y: 85, endPoint x: 69, endPoint y: 72, distance: 112.3
click at [180, 85] on icon at bounding box center [180, 84] width 4 height 5
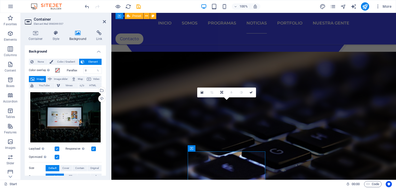
scroll to position [953, 0]
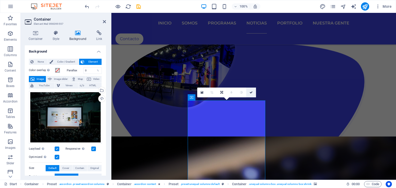
click at [250, 92] on icon at bounding box center [250, 92] width 3 height 3
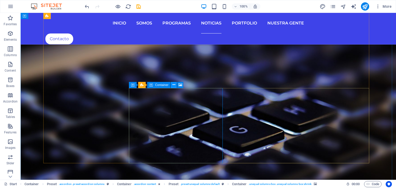
click at [173, 84] on icon at bounding box center [173, 84] width 3 height 5
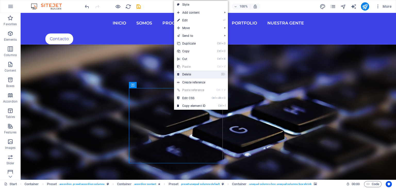
click at [191, 76] on link "⌦ Delete" at bounding box center [191, 75] width 35 height 8
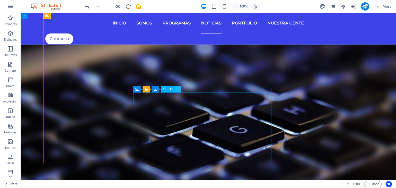
click at [180, 88] on button at bounding box center [178, 89] width 6 height 6
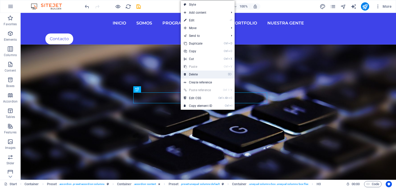
click at [191, 74] on link "⌦ Delete" at bounding box center [198, 75] width 35 height 8
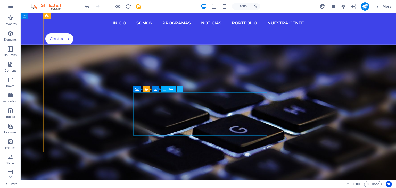
click at [181, 89] on button at bounding box center [179, 89] width 6 height 6
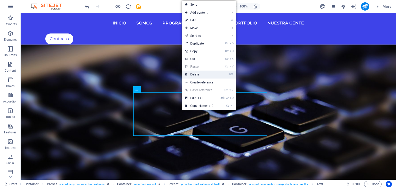
click at [198, 75] on link "⌦ Delete" at bounding box center [199, 75] width 35 height 8
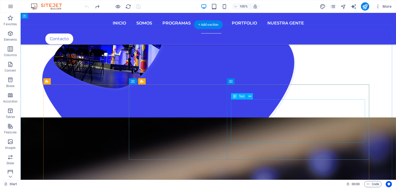
scroll to position [946, 0]
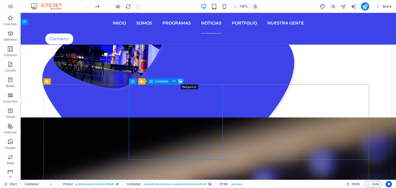
click at [181, 82] on icon at bounding box center [180, 81] width 4 height 5
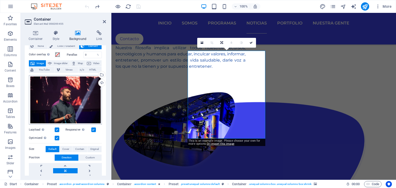
scroll to position [15, 0]
click at [101, 82] on div "Upload" at bounding box center [101, 84] width 8 height 8
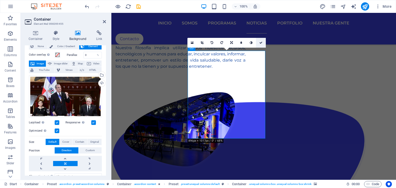
click at [261, 42] on icon at bounding box center [260, 42] width 3 height 3
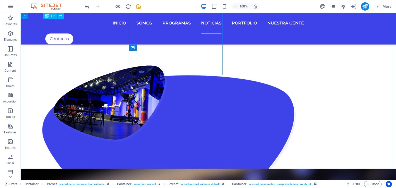
scroll to position [979, 0]
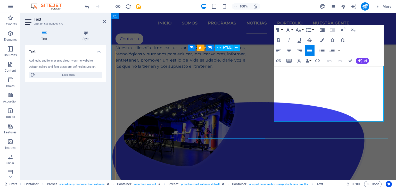
drag, startPoint x: 311, startPoint y: 119, endPoint x: 265, endPoint y: 70, distance: 67.8
click at [322, 40] on icon "button" at bounding box center [322, 40] width 4 height 4
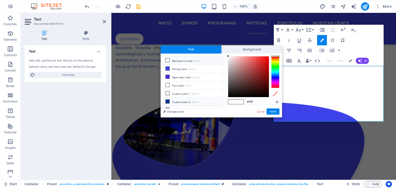
click at [178, 100] on li "Custom color 2 #003a9c" at bounding box center [192, 102] width 59 height 8
type input "#003a9c"
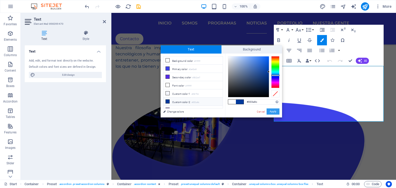
click at [273, 110] on button "Apply" at bounding box center [272, 111] width 13 height 6
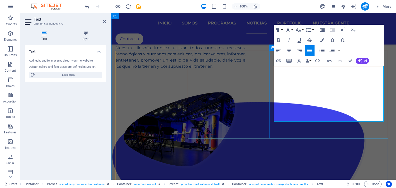
drag, startPoint x: 279, startPoint y: 114, endPoint x: 276, endPoint y: 70, distance: 43.7
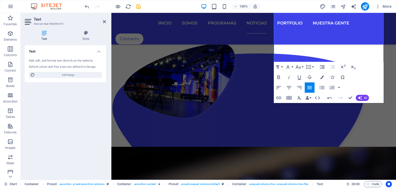
scroll to position [843, 0]
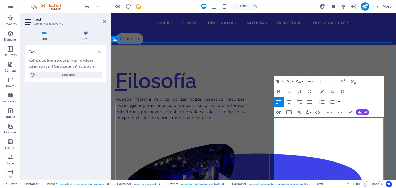
drag, startPoint x: 350, startPoint y: 120, endPoint x: 356, endPoint y: 132, distance: 13.8
drag, startPoint x: 372, startPoint y: 120, endPoint x: 352, endPoint y: 121, distance: 20.4
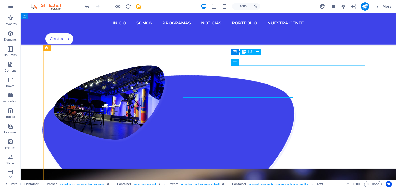
scroll to position [979, 0]
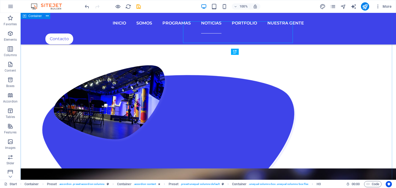
scroll to position [979, 0]
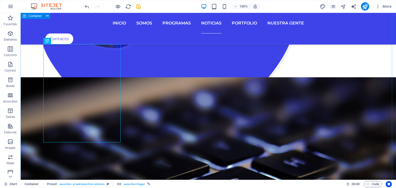
scroll to position [954, 0]
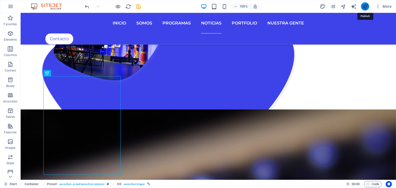
click at [366, 6] on icon "publish" at bounding box center [365, 7] width 6 height 6
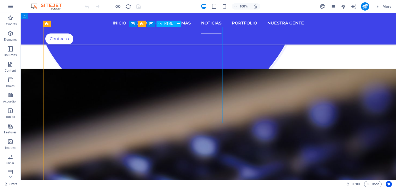
scroll to position [1004, 0]
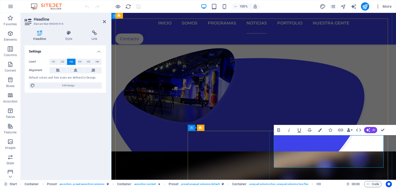
scroll to position [946, 0]
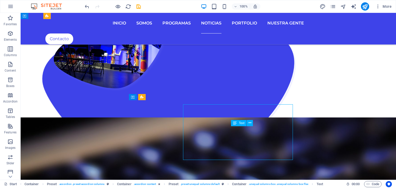
scroll to position [1030, 0]
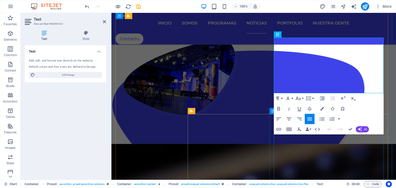
scroll to position [1049, 0]
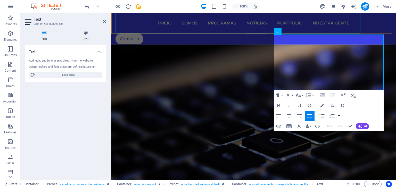
drag, startPoint x: 301, startPoint y: 88, endPoint x: 278, endPoint y: 37, distance: 55.9
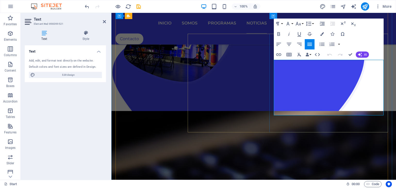
scroll to position [972, 0]
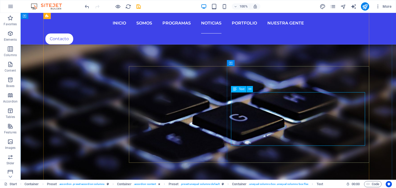
scroll to position [1045, 0]
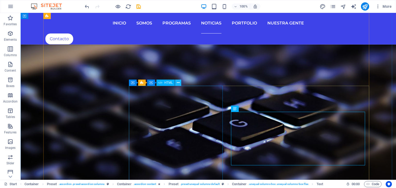
click at [177, 83] on icon at bounding box center [178, 82] width 3 height 5
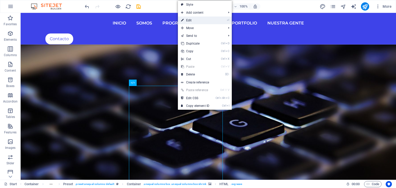
click at [199, 20] on link "⏎ Edit" at bounding box center [195, 20] width 35 height 8
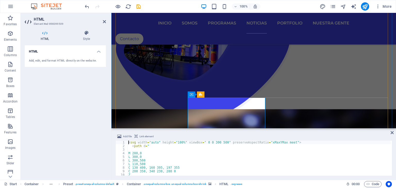
scroll to position [986, 0]
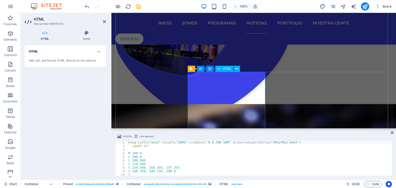
click at [86, 34] on icon at bounding box center [86, 32] width 39 height 5
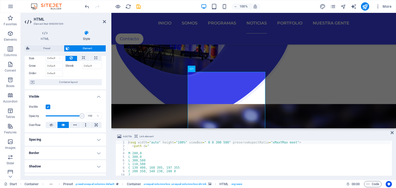
scroll to position [98, 0]
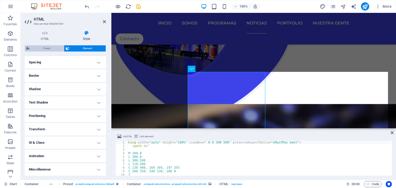
click at [55, 49] on span "Preset" at bounding box center [46, 48] width 31 height 6
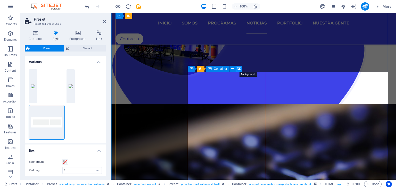
click at [238, 68] on icon at bounding box center [239, 68] width 4 height 5
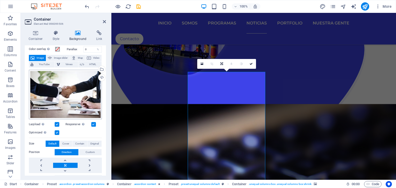
scroll to position [13, 0]
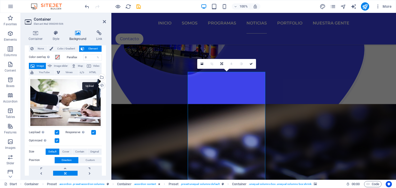
click at [102, 85] on div "Upload" at bounding box center [101, 86] width 8 height 8
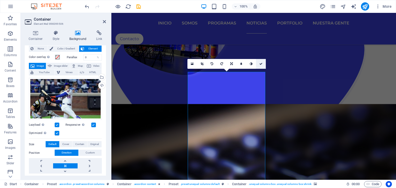
click at [262, 63] on icon at bounding box center [260, 63] width 3 height 3
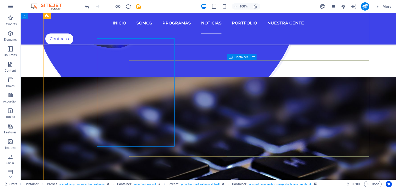
scroll to position [1070, 0]
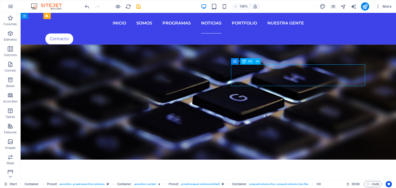
drag, startPoint x: 263, startPoint y: 81, endPoint x: 235, endPoint y: 72, distance: 28.9
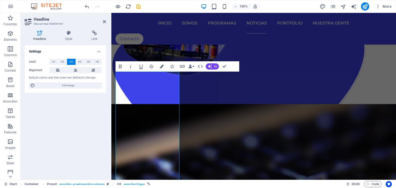
click at [161, 65] on icon "button" at bounding box center [162, 67] width 4 height 4
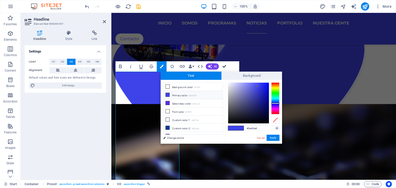
scroll to position [1071, 0]
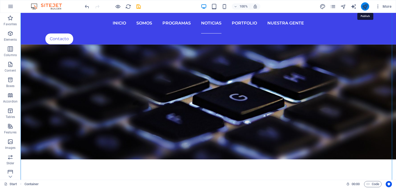
click at [363, 7] on icon "publish" at bounding box center [365, 7] width 6 height 6
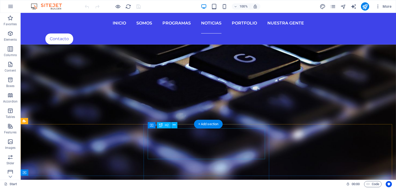
scroll to position [1133, 0]
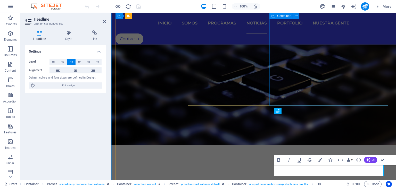
scroll to position [1060, 0]
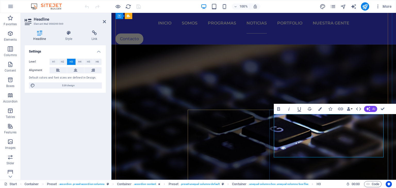
drag, startPoint x: 334, startPoint y: 119, endPoint x: 278, endPoint y: 122, distance: 56.2
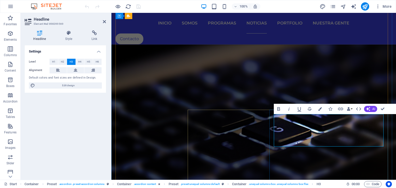
drag, startPoint x: 337, startPoint y: 119, endPoint x: 302, endPoint y: 120, distance: 34.8
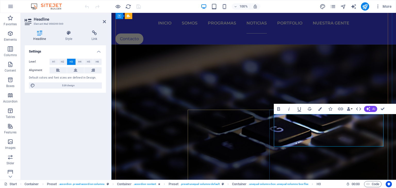
drag, startPoint x: 334, startPoint y: 120, endPoint x: 323, endPoint y: 120, distance: 10.8
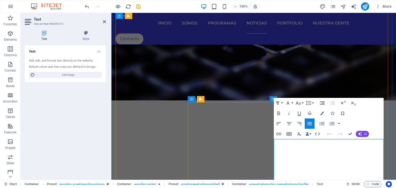
scroll to position [1163, 0]
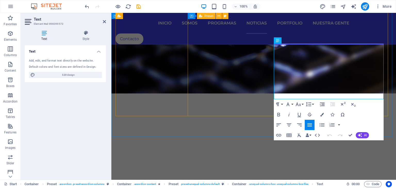
drag, startPoint x: 297, startPoint y: 98, endPoint x: 267, endPoint y: 40, distance: 64.5
drag, startPoint x: 299, startPoint y: 97, endPoint x: 277, endPoint y: 48, distance: 53.5
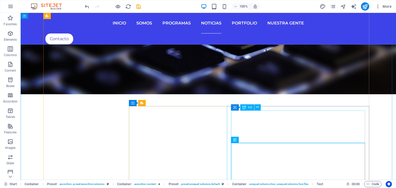
scroll to position [1147, 0]
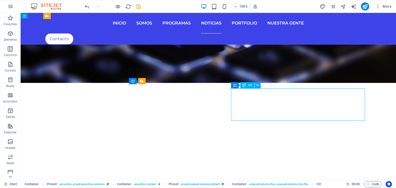
scroll to position [1074, 0]
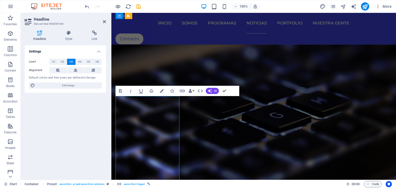
drag, startPoint x: 224, startPoint y: 90, endPoint x: 202, endPoint y: 78, distance: 25.0
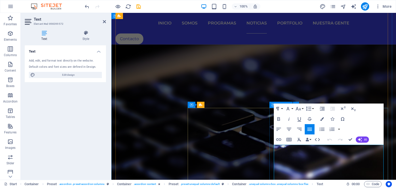
drag, startPoint x: 322, startPoint y: 149, endPoint x: 272, endPoint y: 149, distance: 50.0
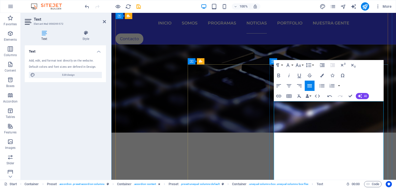
scroll to position [1131, 0]
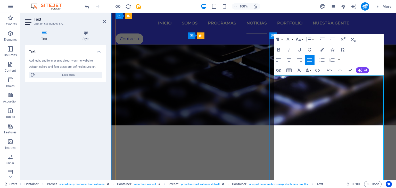
drag, startPoint x: 380, startPoint y: 120, endPoint x: 344, endPoint y: 120, distance: 35.8
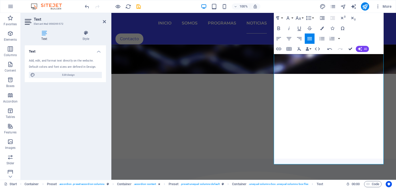
scroll to position [1244, 0]
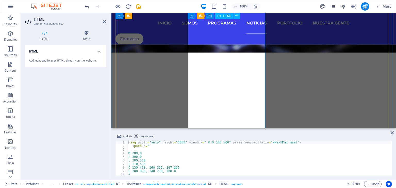
scroll to position [1131, 0]
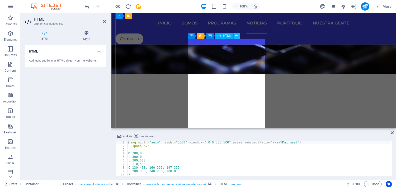
click at [238, 35] on button at bounding box center [237, 36] width 6 height 6
click at [226, 34] on span "HTML" at bounding box center [227, 35] width 8 height 3
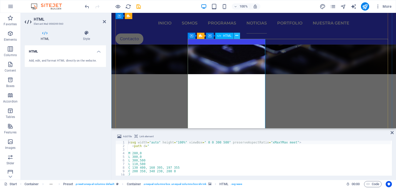
click at [234, 35] on button at bounding box center [237, 36] width 6 height 6
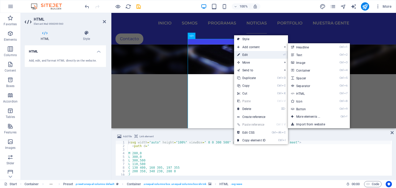
click at [250, 53] on link "⏎ Edit" at bounding box center [251, 55] width 35 height 8
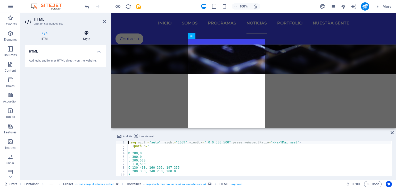
click at [77, 34] on icon at bounding box center [86, 32] width 39 height 5
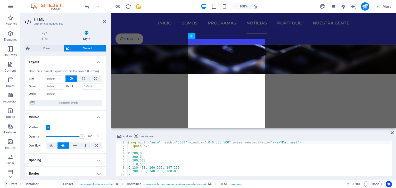
scroll to position [52, 0]
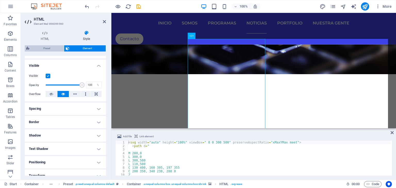
click at [46, 47] on span "Preset" at bounding box center [46, 48] width 31 height 6
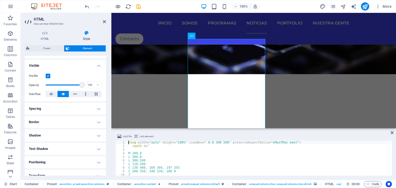
scroll to position [0, 0]
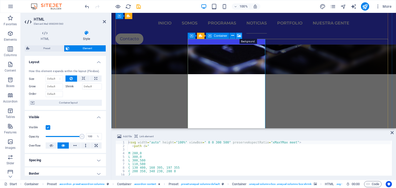
click at [237, 35] on icon at bounding box center [239, 35] width 4 height 5
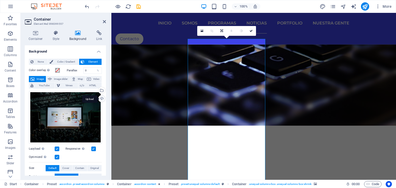
click at [101, 99] on div "Upload" at bounding box center [101, 99] width 8 height 8
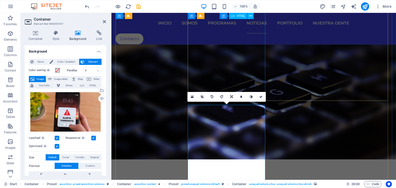
scroll to position [1054, 0]
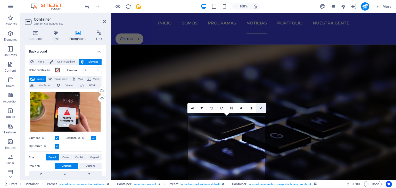
click at [262, 107] on icon at bounding box center [260, 108] width 3 height 3
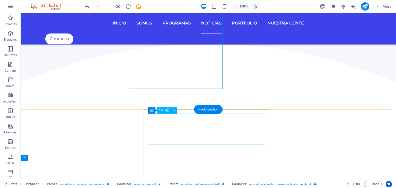
scroll to position [1410, 0]
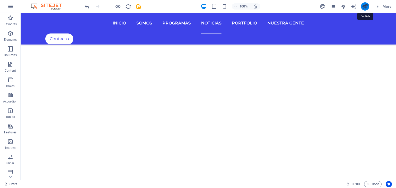
click at [365, 6] on icon "publish" at bounding box center [365, 7] width 6 height 6
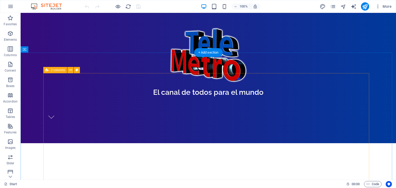
scroll to position [206, 0]
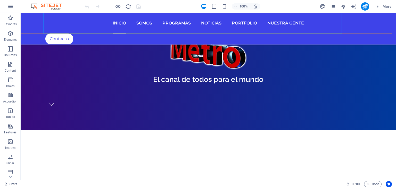
click at [128, 23] on nav "Inicio Somos Programas Noticias Portfolio Nuestra Gente" at bounding box center [208, 23] width 326 height 21
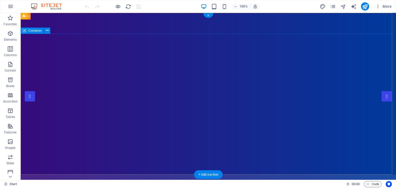
scroll to position [0, 0]
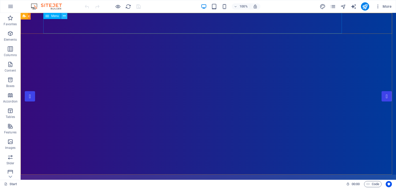
click at [64, 16] on icon at bounding box center [64, 15] width 3 height 5
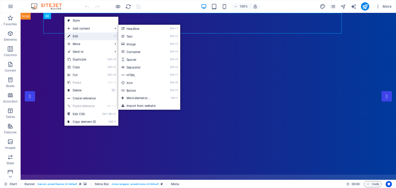
click at [81, 35] on link "⏎ Edit" at bounding box center [81, 36] width 35 height 8
select select
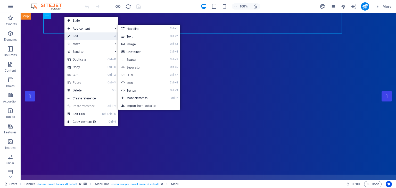
select select "1"
select select
select select "2"
select select
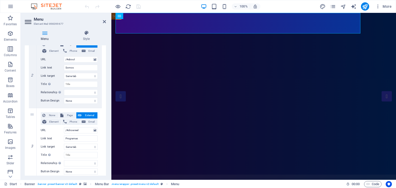
scroll to position [129, 0]
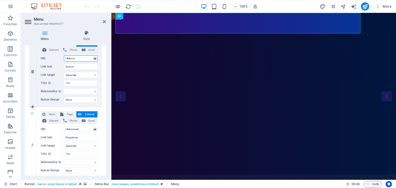
click at [79, 58] on input "/#about" at bounding box center [81, 58] width 34 height 6
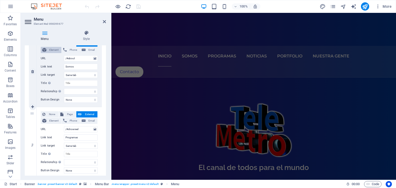
click at [57, 50] on span "Element" at bounding box center [54, 50] width 12 height 6
select select
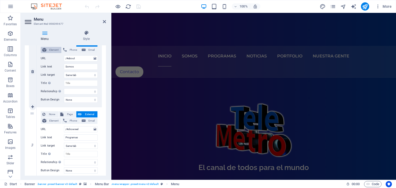
select select
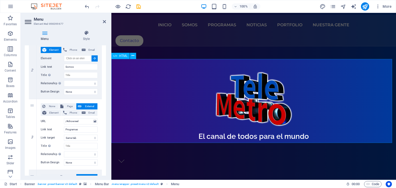
scroll to position [180, 0]
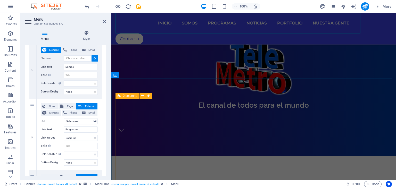
click at [128, 94] on span "2 columns" at bounding box center [130, 95] width 14 height 3
select select
type input "#ed-898399713"
select select
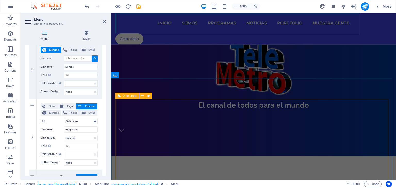
select select
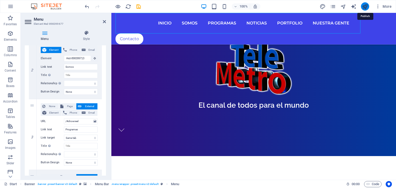
click at [366, 7] on icon "publish" at bounding box center [365, 7] width 6 height 6
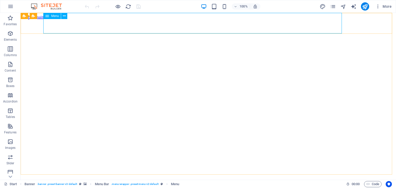
click at [52, 17] on span "Menu" at bounding box center [55, 15] width 8 height 3
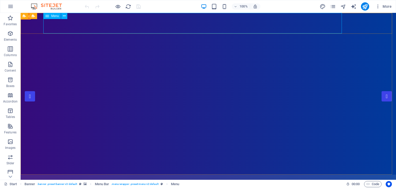
click at [52, 17] on span "Menu" at bounding box center [55, 15] width 8 height 3
select select
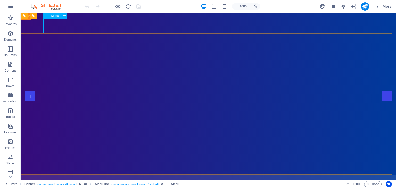
select select "1"
select select
select select "2"
select select
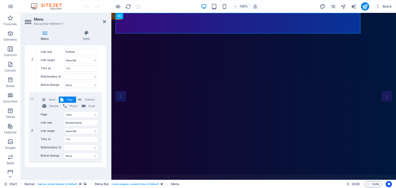
scroll to position [349, 0]
click at [49, 97] on span "None" at bounding box center [52, 98] width 10 height 6
select select
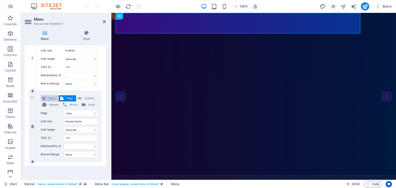
select select
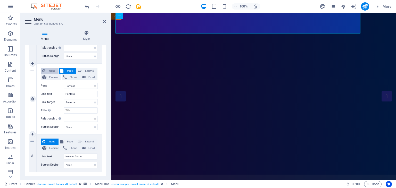
click at [49, 70] on span "None" at bounding box center [52, 71] width 10 height 6
select select
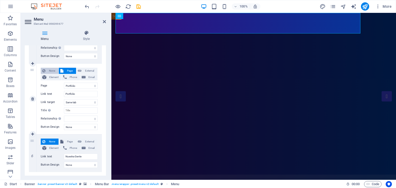
scroll to position [273, 0]
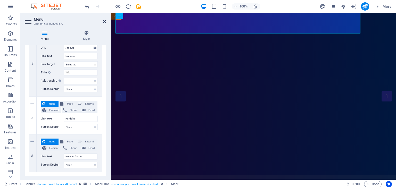
click at [104, 21] on icon at bounding box center [104, 22] width 3 height 4
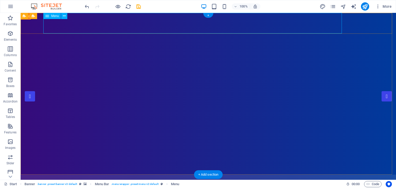
click at [224, 175] on nav "Inicio Somos Programas Noticias Portfolio Nuestra Gente" at bounding box center [208, 185] width 326 height 21
click at [54, 14] on span "Menu" at bounding box center [55, 15] width 8 height 3
select select
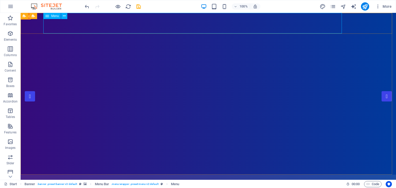
select select
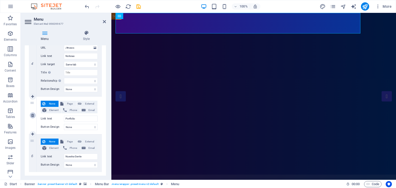
click at [34, 116] on icon at bounding box center [32, 116] width 3 height 4
select select
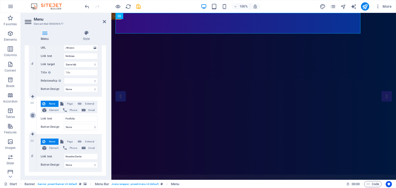
type input "Nuestra Gente"
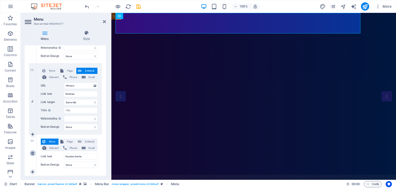
click at [33, 151] on icon at bounding box center [32, 153] width 3 height 4
select select
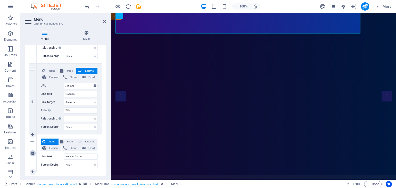
scroll to position [208, 0]
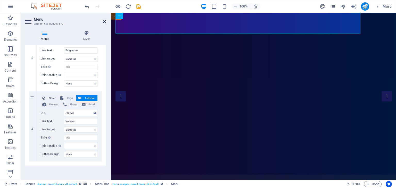
click at [104, 22] on icon at bounding box center [104, 22] width 3 height 4
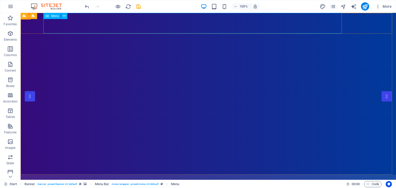
click at [55, 16] on span "Menu" at bounding box center [55, 15] width 8 height 3
select select
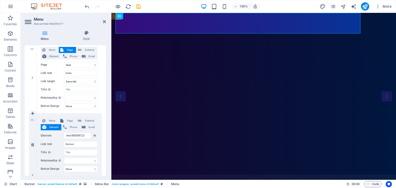
scroll to position [77, 0]
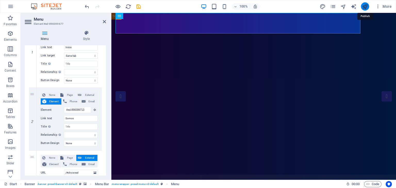
click at [364, 5] on icon "publish" at bounding box center [365, 7] width 6 height 6
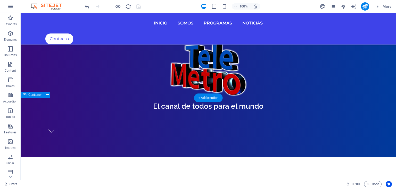
scroll to position [283, 0]
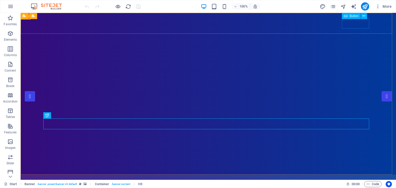
click at [355, 16] on span "Button" at bounding box center [353, 15] width 9 height 3
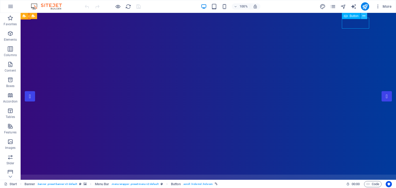
click at [361, 16] on button at bounding box center [364, 16] width 6 height 6
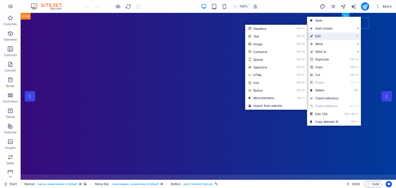
click at [322, 35] on link "⏎ Edit" at bounding box center [324, 36] width 35 height 8
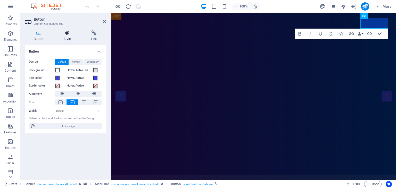
click at [67, 35] on icon at bounding box center [67, 32] width 25 height 5
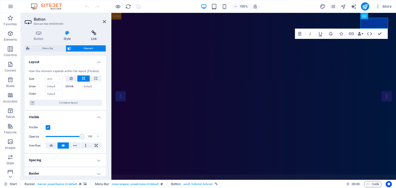
click at [98, 32] on icon at bounding box center [94, 32] width 24 height 5
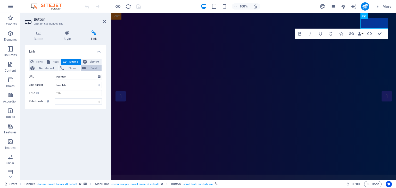
click at [91, 68] on span "Email" at bounding box center [94, 68] width 12 height 6
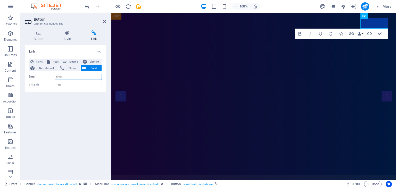
paste input "[EMAIL_ADDRESS][DOMAIN_NAME]"
type input "[EMAIL_ADDRESS][DOMAIN_NAME]"
click at [82, 107] on div "Link None Page External Element Next element Phone Email Page Start Portfolio J…" at bounding box center [65, 110] width 81 height 130
click at [104, 20] on icon at bounding box center [104, 22] width 3 height 4
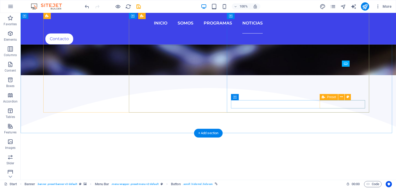
scroll to position [1288, 0]
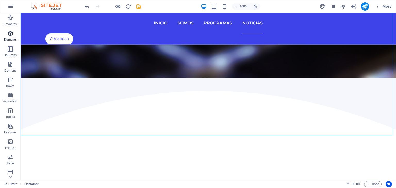
click at [11, 33] on icon "button" at bounding box center [10, 33] width 6 height 6
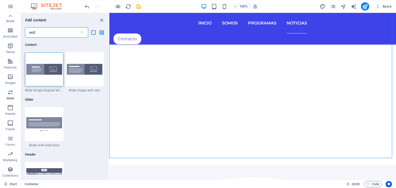
scroll to position [0, 0]
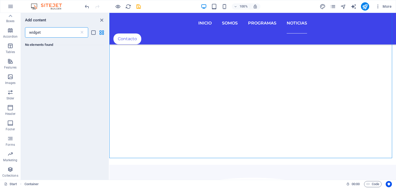
type input "widget"
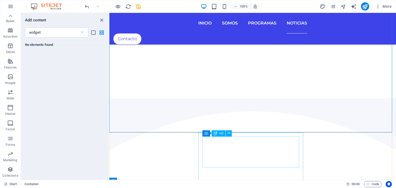
scroll to position [1228, 0]
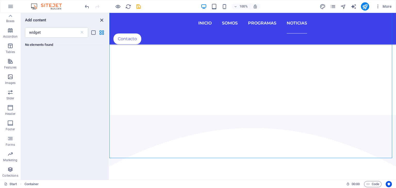
click at [102, 20] on icon "close panel" at bounding box center [102, 20] width 6 height 6
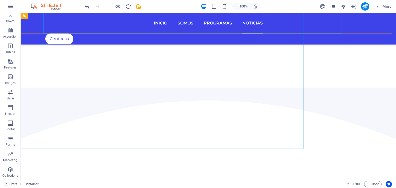
scroll to position [1288, 0]
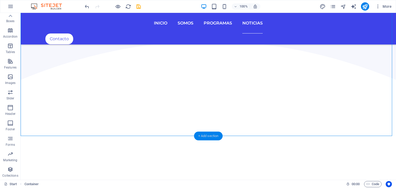
click at [211, 134] on div "+ Add section" at bounding box center [208, 136] width 29 height 9
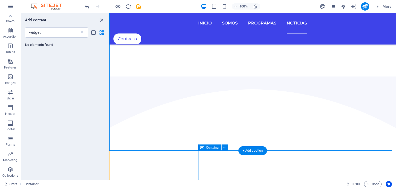
scroll to position [1280, 0]
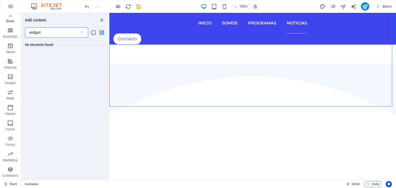
drag, startPoint x: 59, startPoint y: 31, endPoint x: 0, endPoint y: 24, distance: 59.1
click at [0, 24] on div "Favorites Elements Columns Content Boxes Accordion Tables Features Images Slide…" at bounding box center [54, 96] width 109 height 167
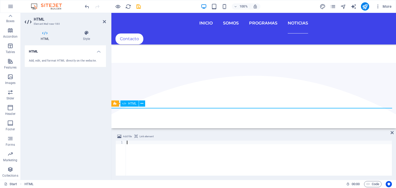
scroll to position [1278, 0]
click at [116, 104] on icon at bounding box center [115, 103] width 4 height 6
type textarea "<rssapp-wall id="jpNwkHwBsY9ezVJy"></rssapp-wall><script src="https://widget.rs…"
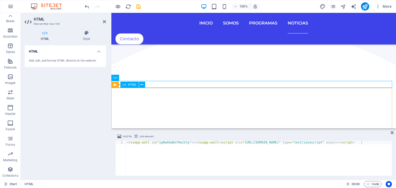
scroll to position [1304, 0]
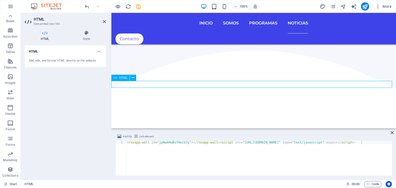
click at [367, 8] on icon "publish" at bounding box center [365, 7] width 6 height 6
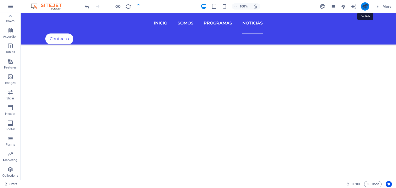
click at [366, 7] on icon "publish" at bounding box center [365, 7] width 6 height 6
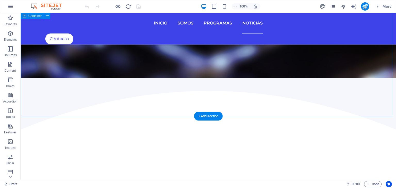
scroll to position [1365, 0]
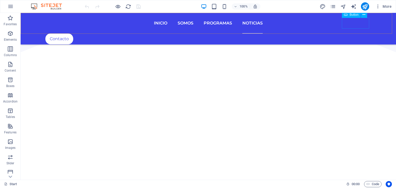
click at [358, 16] on span "Button" at bounding box center [353, 14] width 9 height 3
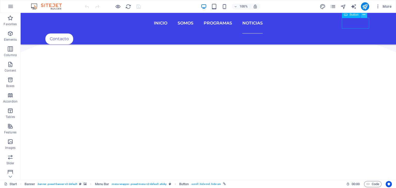
click at [362, 15] on icon at bounding box center [363, 14] width 3 height 5
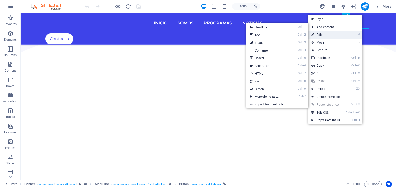
click at [332, 33] on link "⏎ Edit" at bounding box center [325, 35] width 35 height 8
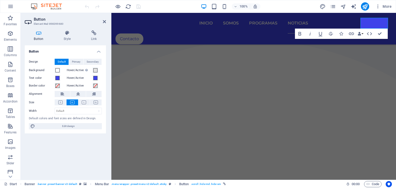
scroll to position [1304, 0]
click at [91, 34] on icon at bounding box center [94, 32] width 24 height 5
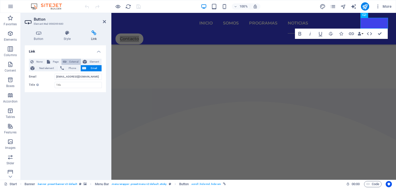
click at [66, 60] on button "External" at bounding box center [71, 62] width 20 height 6
select select "blank"
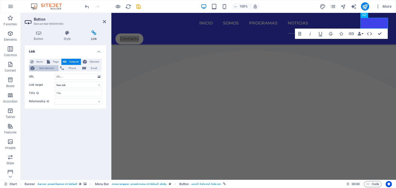
click at [46, 68] on span "Next element" at bounding box center [46, 68] width 21 height 6
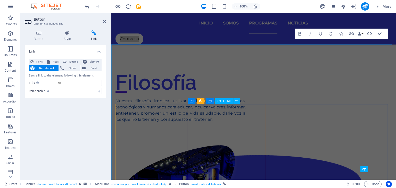
scroll to position [841, 0]
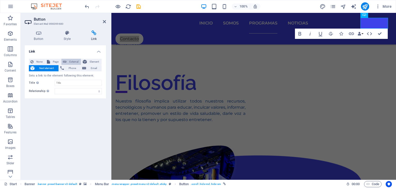
click at [72, 59] on span "External" at bounding box center [73, 62] width 11 height 6
select select
select select "blank"
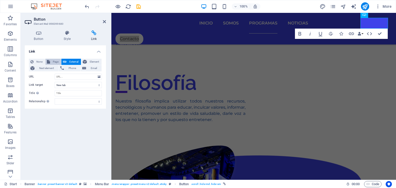
click at [59, 61] on span "Page" at bounding box center [56, 62] width 8 height 6
select select
click at [93, 61] on span "Element" at bounding box center [94, 62] width 12 height 6
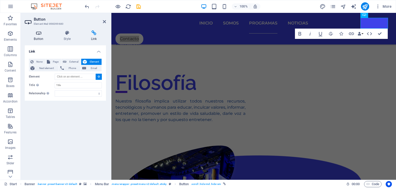
click at [41, 35] on icon at bounding box center [39, 32] width 28 height 5
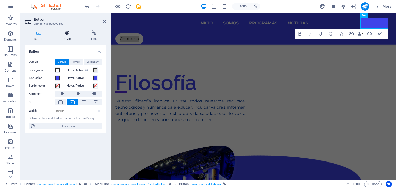
click at [68, 37] on h4 "Style" at bounding box center [68, 35] width 27 height 11
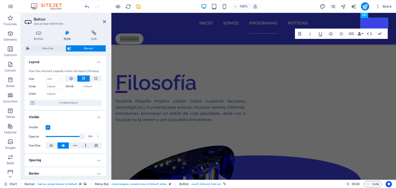
click at [80, 49] on span "Element" at bounding box center [88, 48] width 31 height 6
click at [93, 35] on icon at bounding box center [94, 32] width 24 height 5
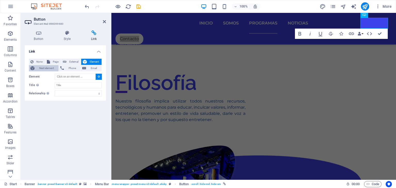
click at [52, 67] on span "Next element" at bounding box center [46, 68] width 21 height 6
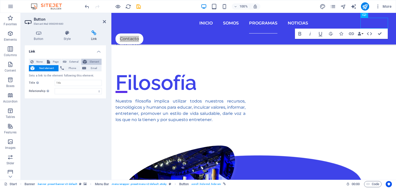
click at [93, 61] on span "Element" at bounding box center [94, 62] width 12 height 6
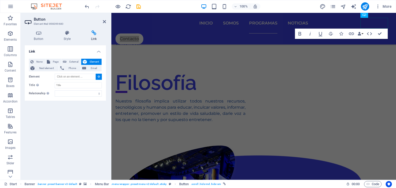
click at [98, 74] on button at bounding box center [99, 77] width 6 height 6
click at [81, 76] on input "Element" at bounding box center [75, 77] width 40 height 6
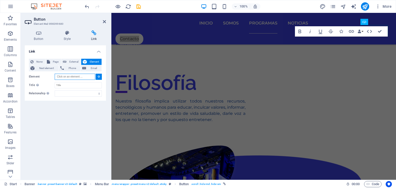
scroll to position [820, 0]
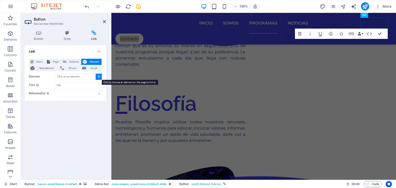
click at [100, 76] on icon at bounding box center [99, 76] width 2 height 3
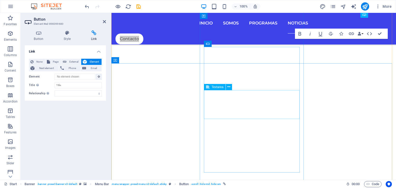
scroll to position [1361, 0]
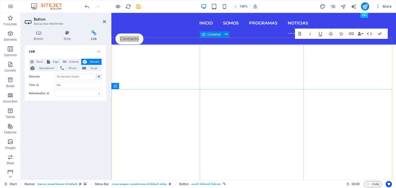
click at [206, 36] on div "Container" at bounding box center [211, 34] width 23 height 6
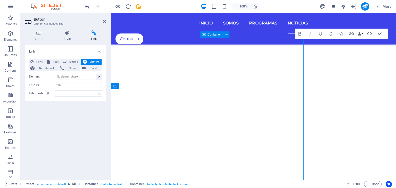
scroll to position [1446, 0]
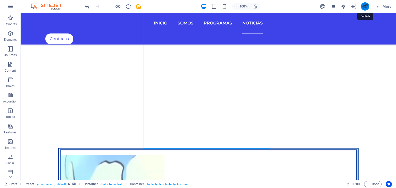
click at [366, 6] on icon "publish" at bounding box center [365, 7] width 6 height 6
